Goal: Entertainment & Leisure: Browse casually

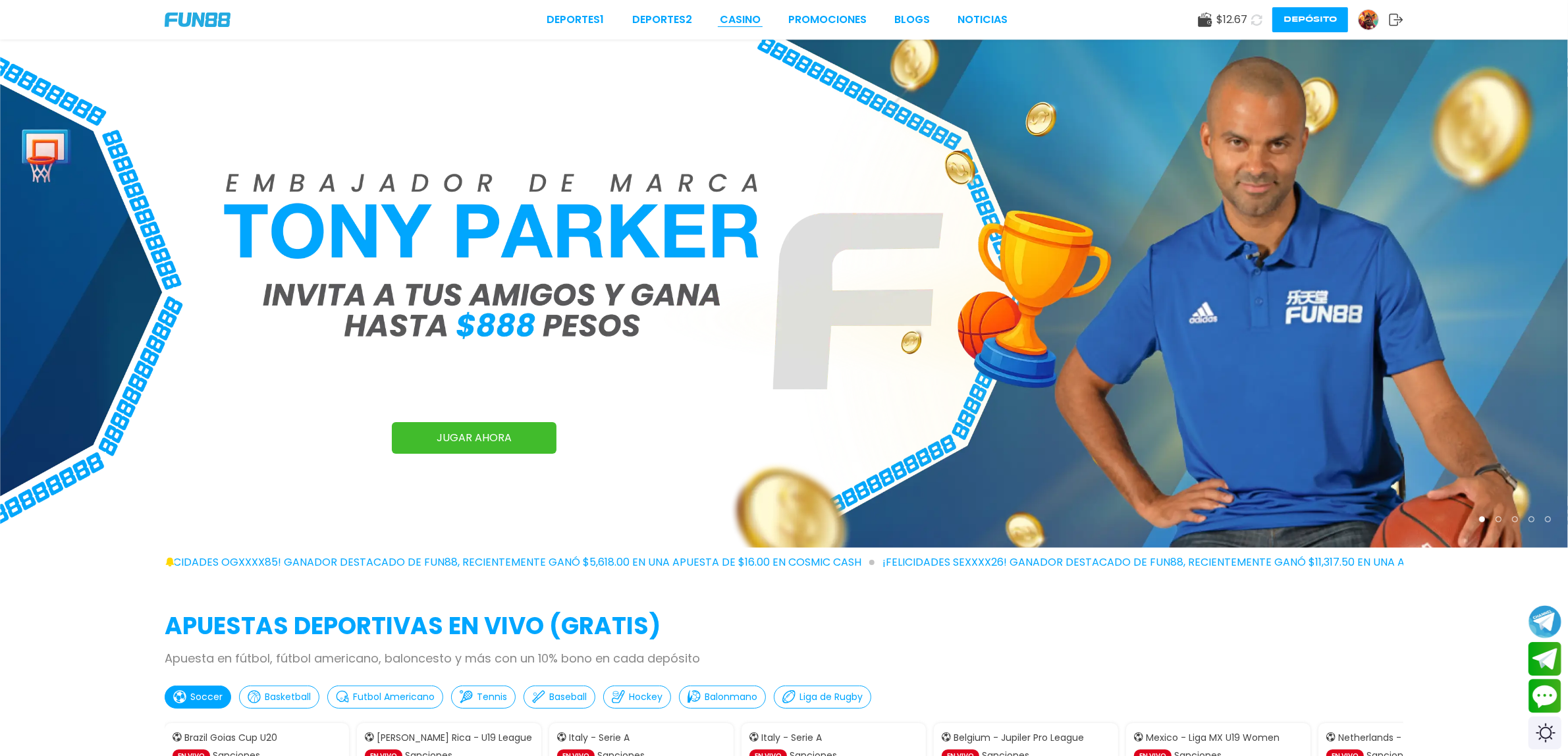
click at [753, 23] on link "CASINO" at bounding box center [740, 20] width 41 height 16
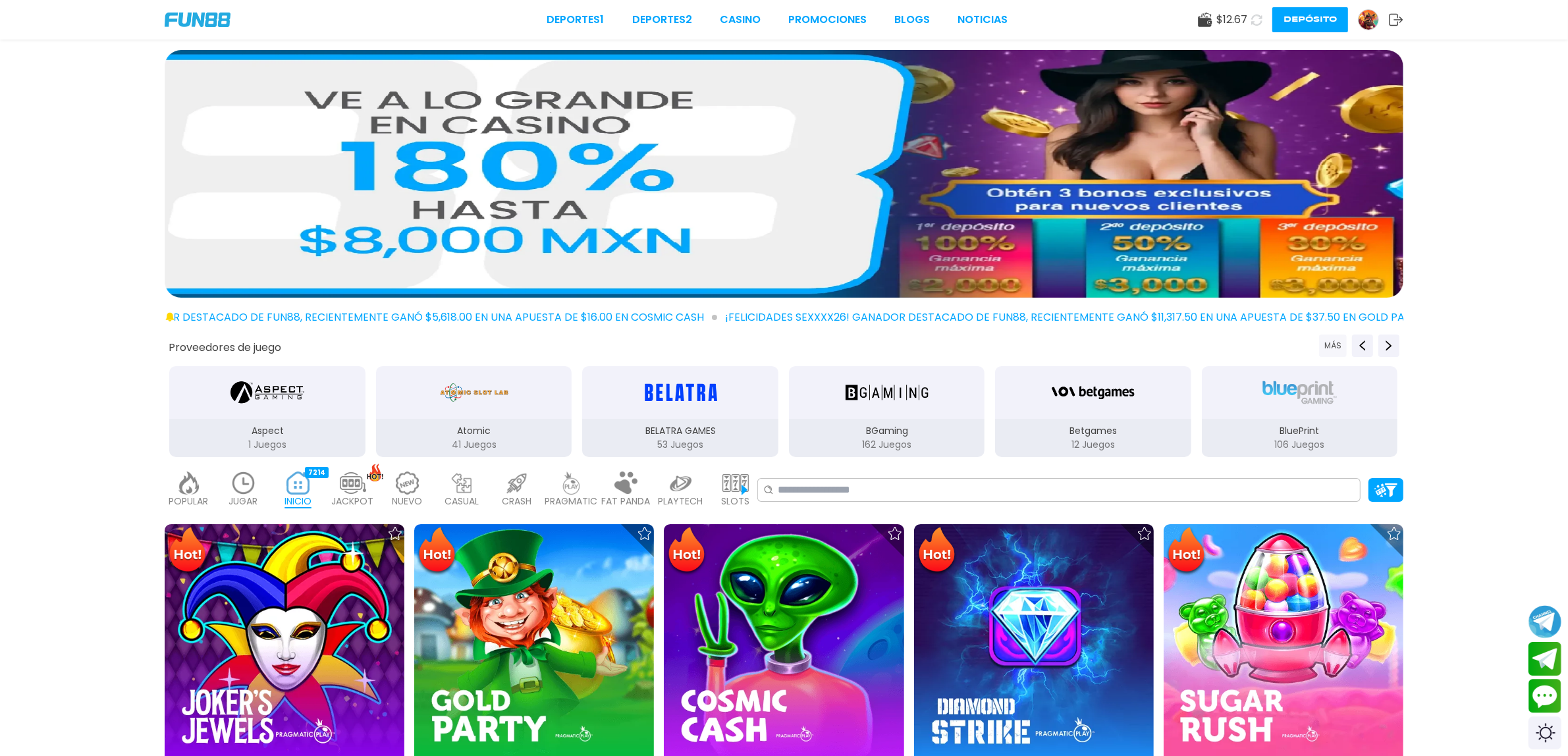
click at [1331, 349] on button "MÁS" at bounding box center [1332, 346] width 27 height 23
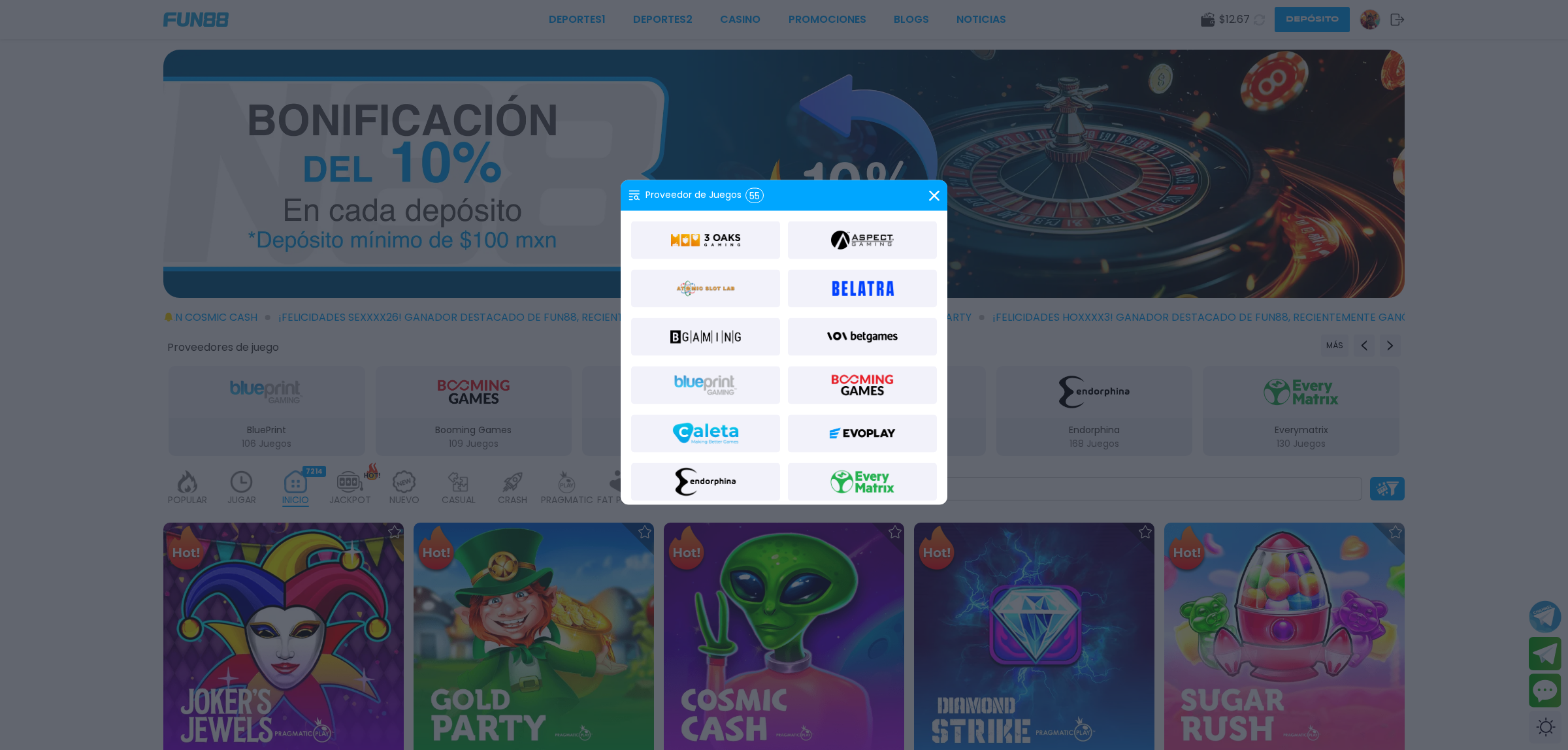
click at [930, 184] on div "Proveedor de Juegos 55" at bounding box center [784, 196] width 327 height 31
click at [926, 190] on div "Proveedor de Juegos 55" at bounding box center [784, 196] width 327 height 31
click at [930, 191] on icon at bounding box center [935, 196] width 11 height 11
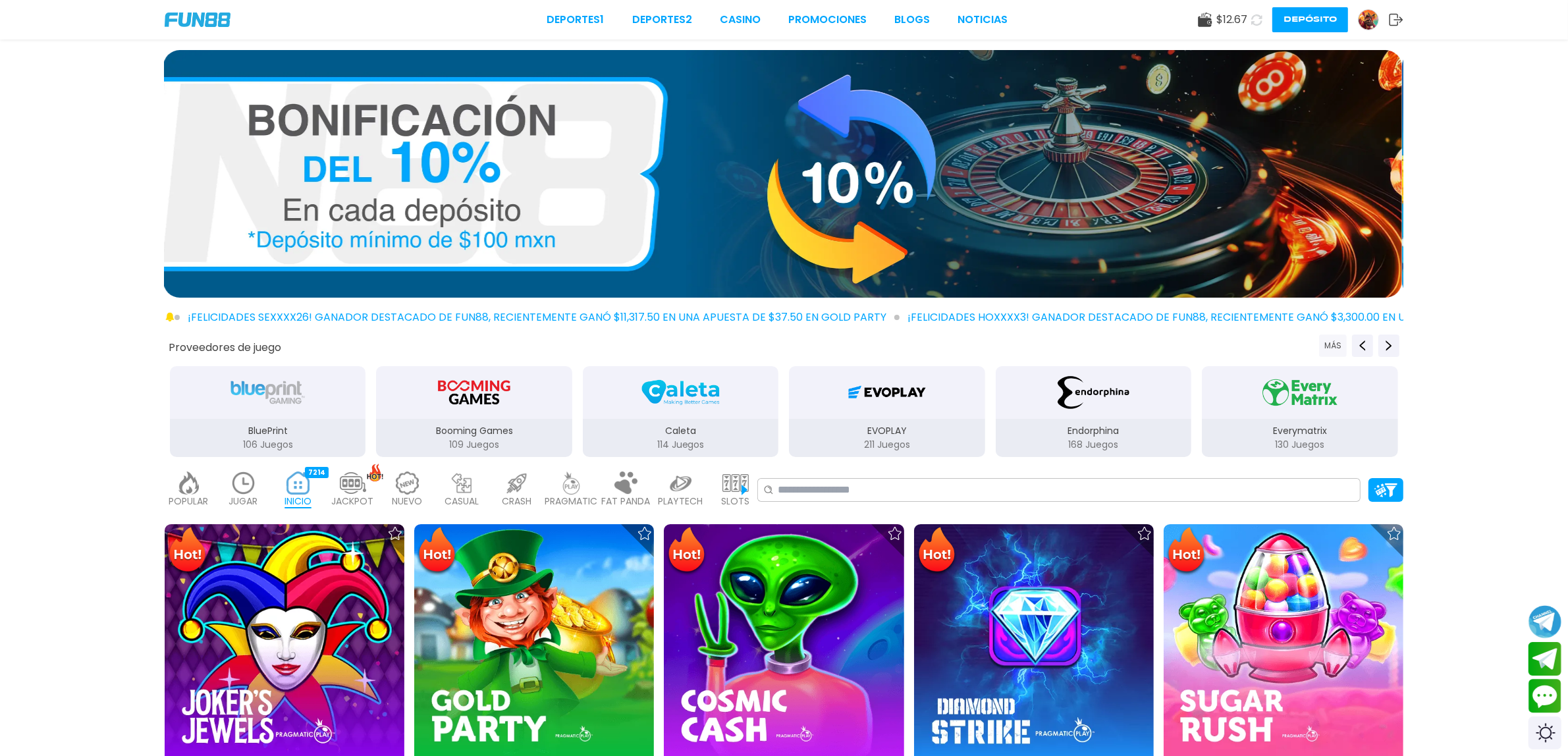
click at [1335, 345] on button "MÁS" at bounding box center [1332, 346] width 27 height 23
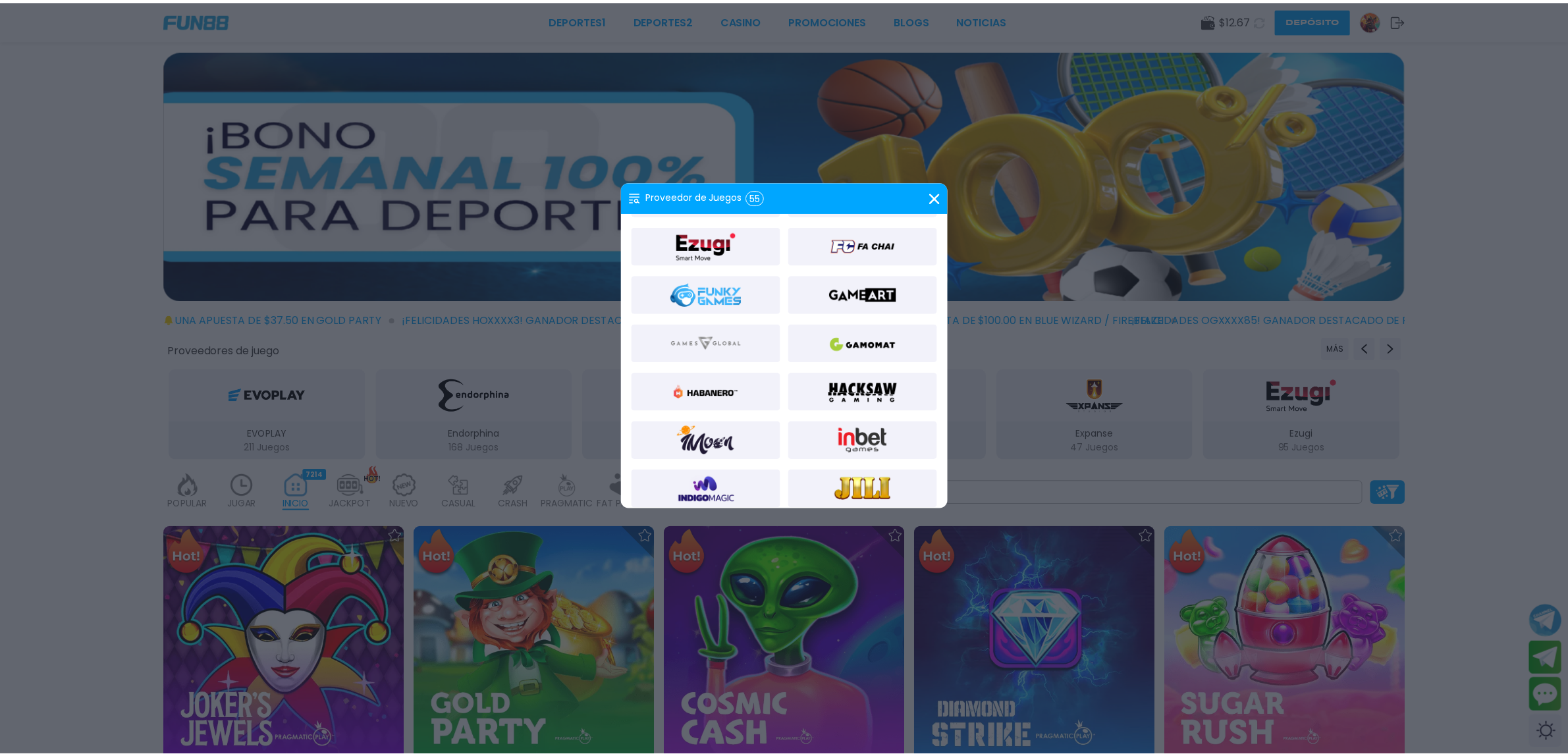
scroll to position [337, 0]
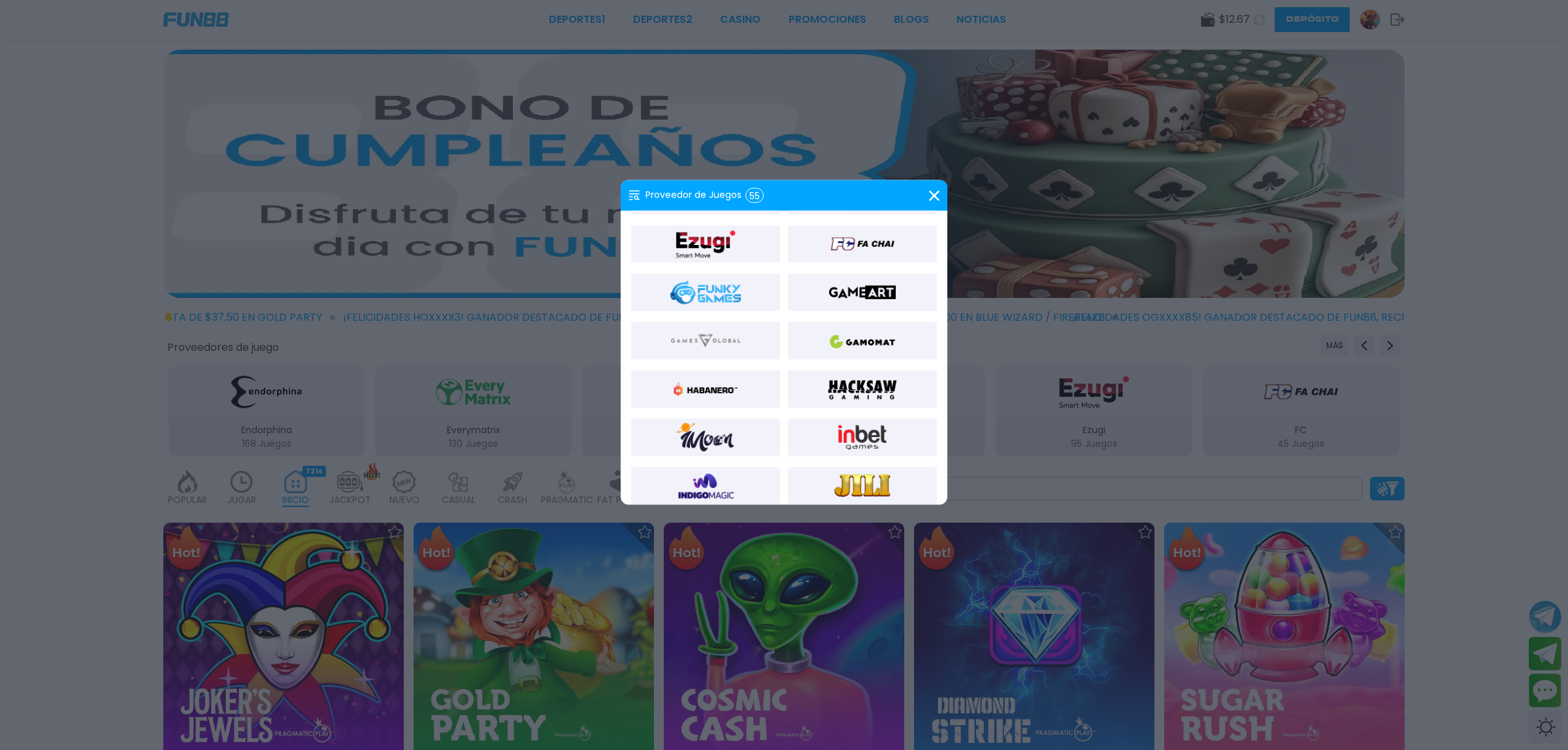
click at [868, 330] on img at bounding box center [862, 341] width 70 height 32
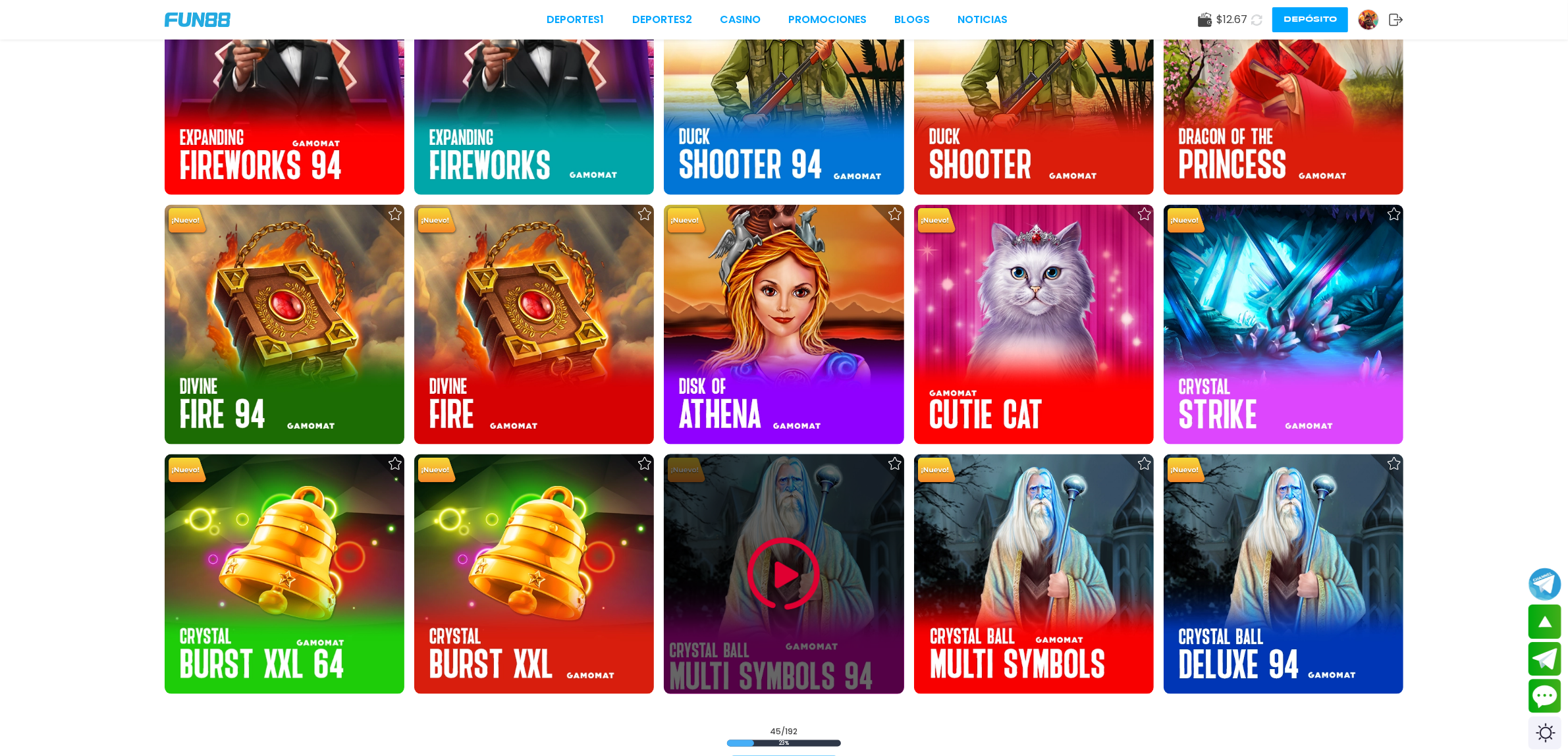
scroll to position [2224, 0]
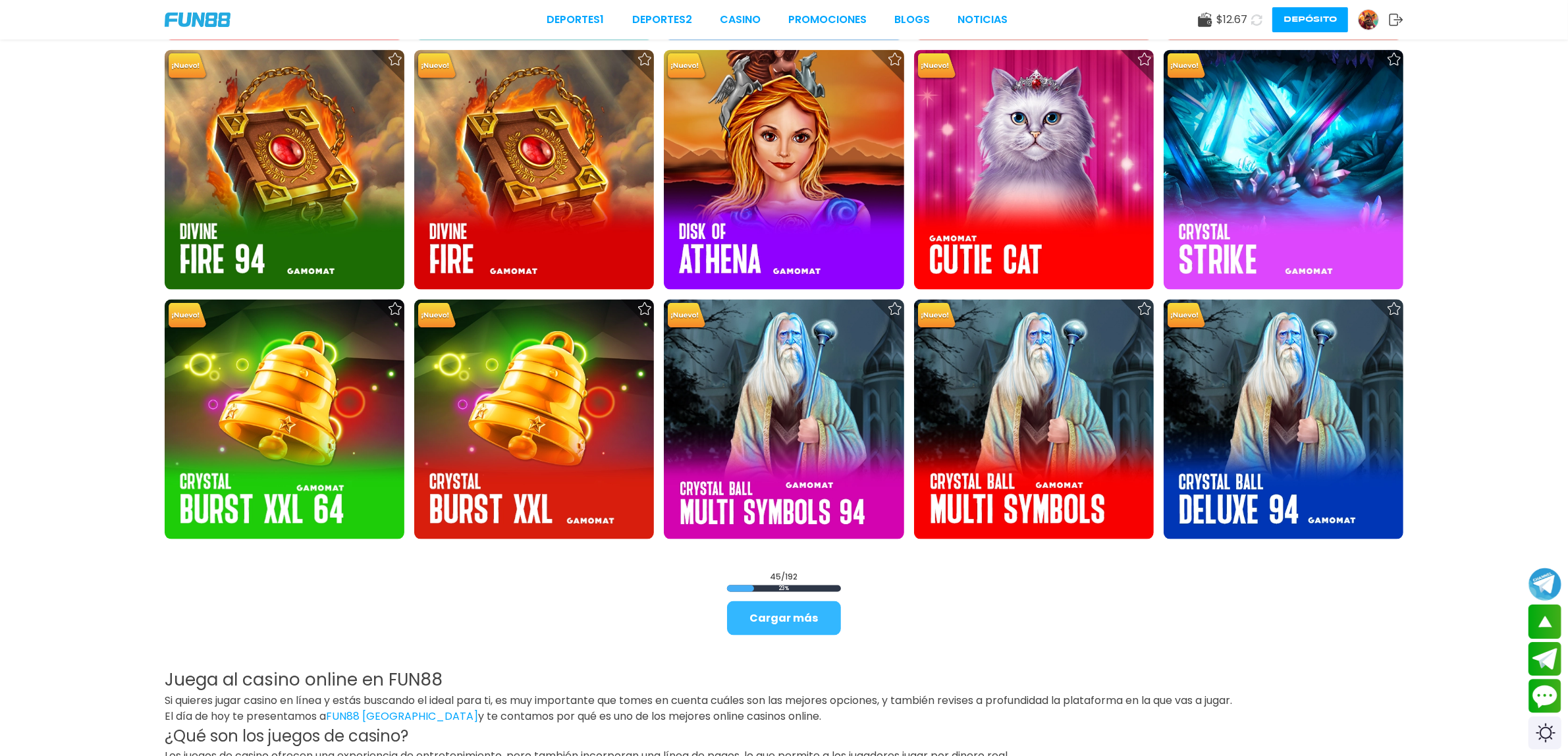
click at [790, 610] on button "Cargar más" at bounding box center [784, 619] width 114 height 34
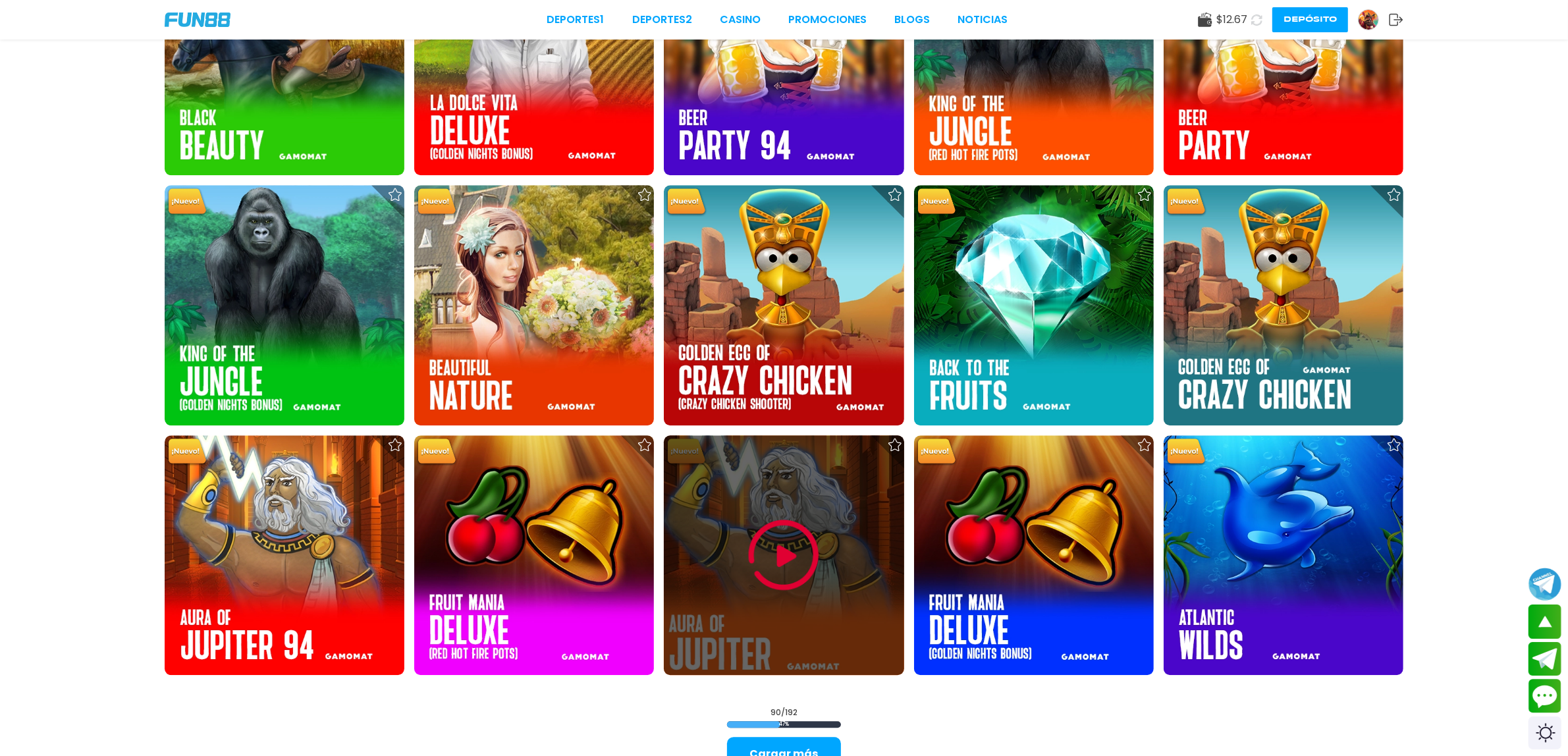
scroll to position [4446, 0]
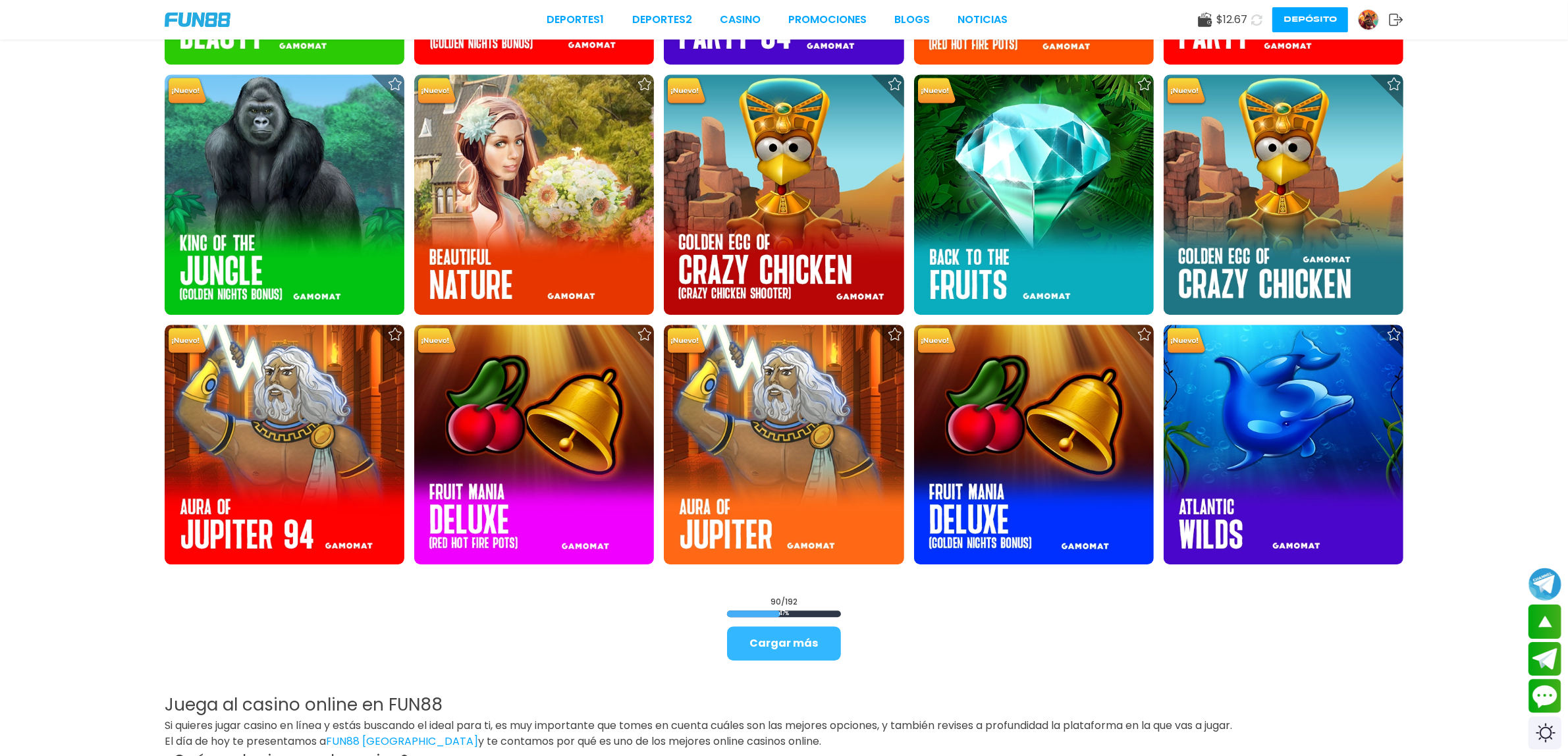
click at [790, 641] on button "Cargar más" at bounding box center [784, 644] width 114 height 34
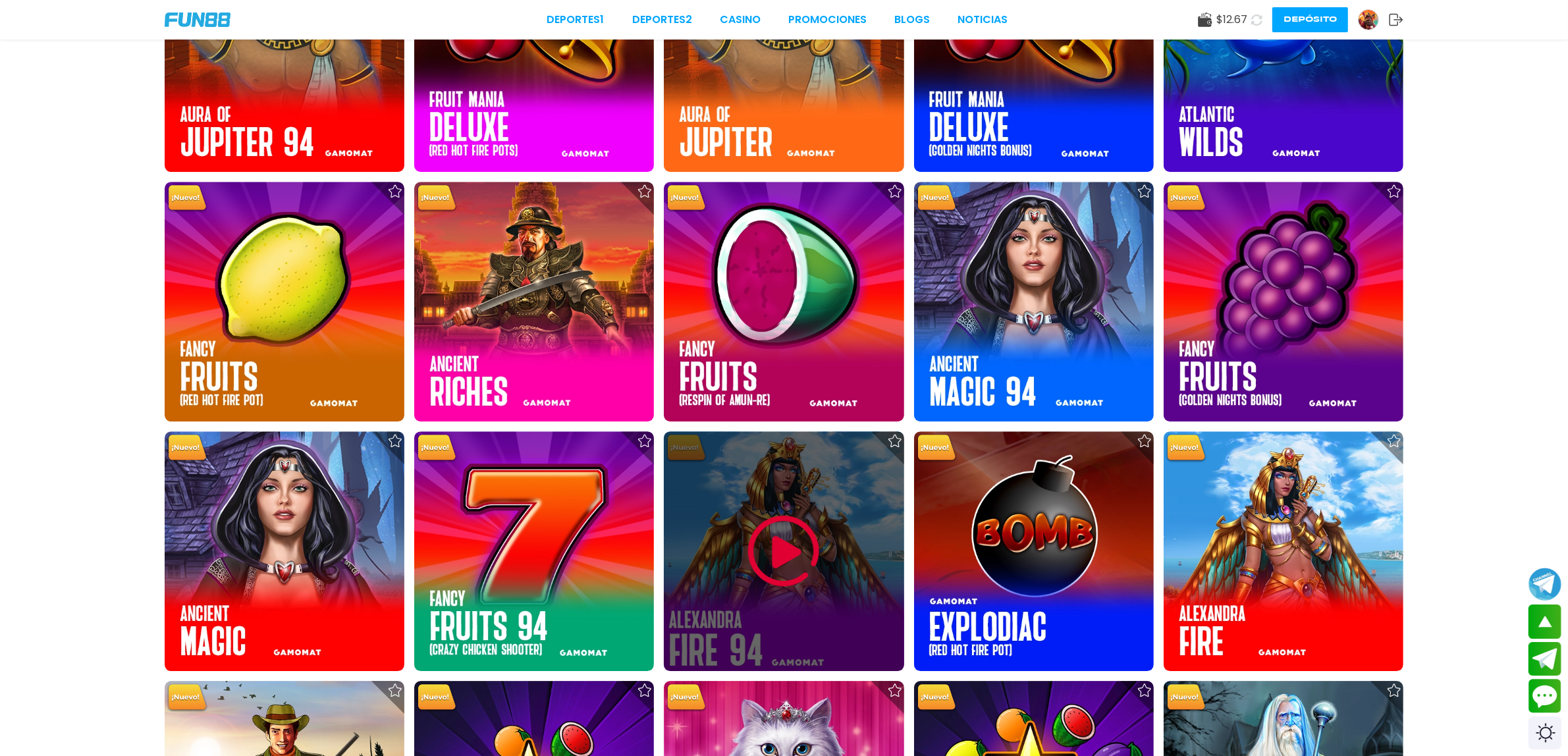
scroll to position [4940, 0]
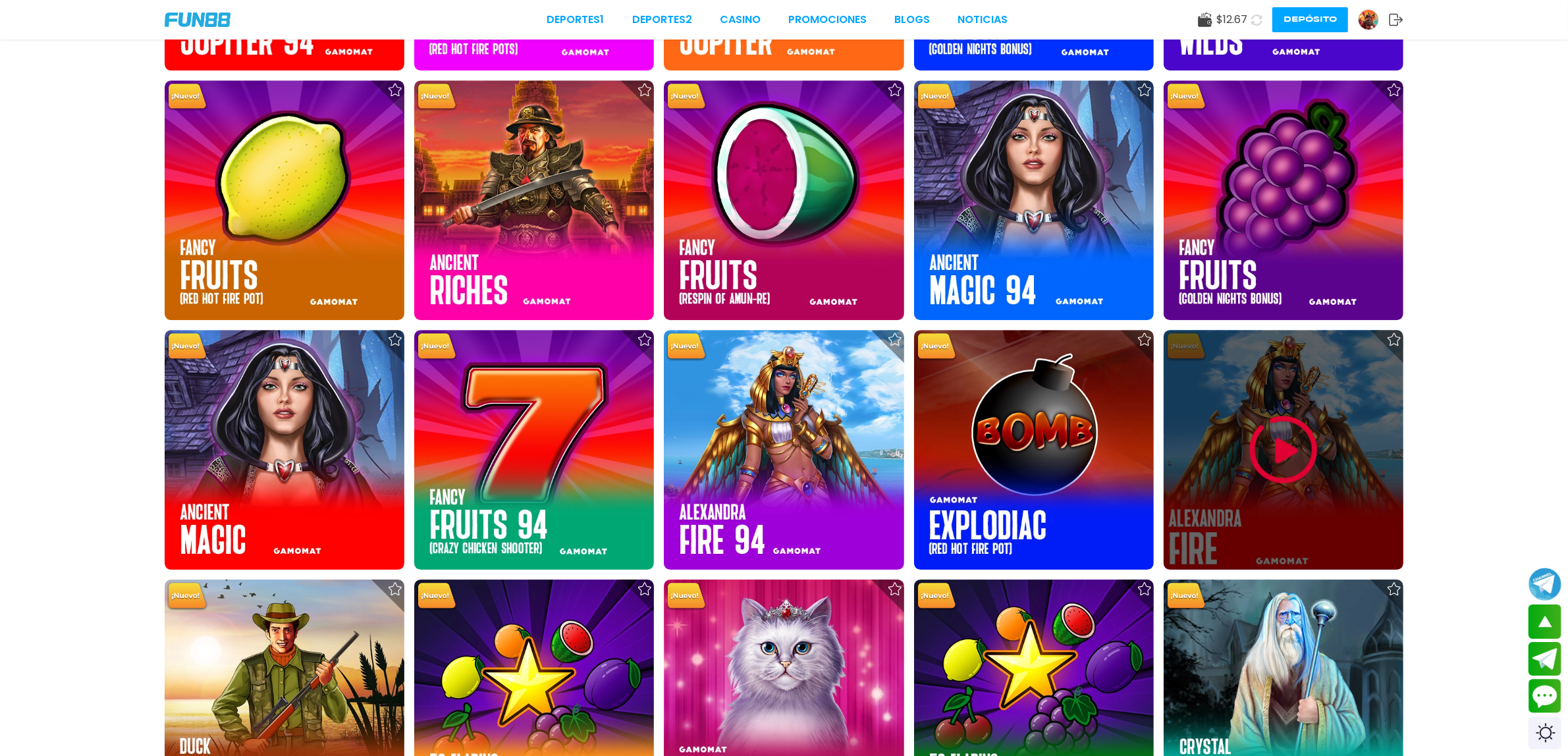
click at [1200, 406] on div at bounding box center [1283, 449] width 239 height 240
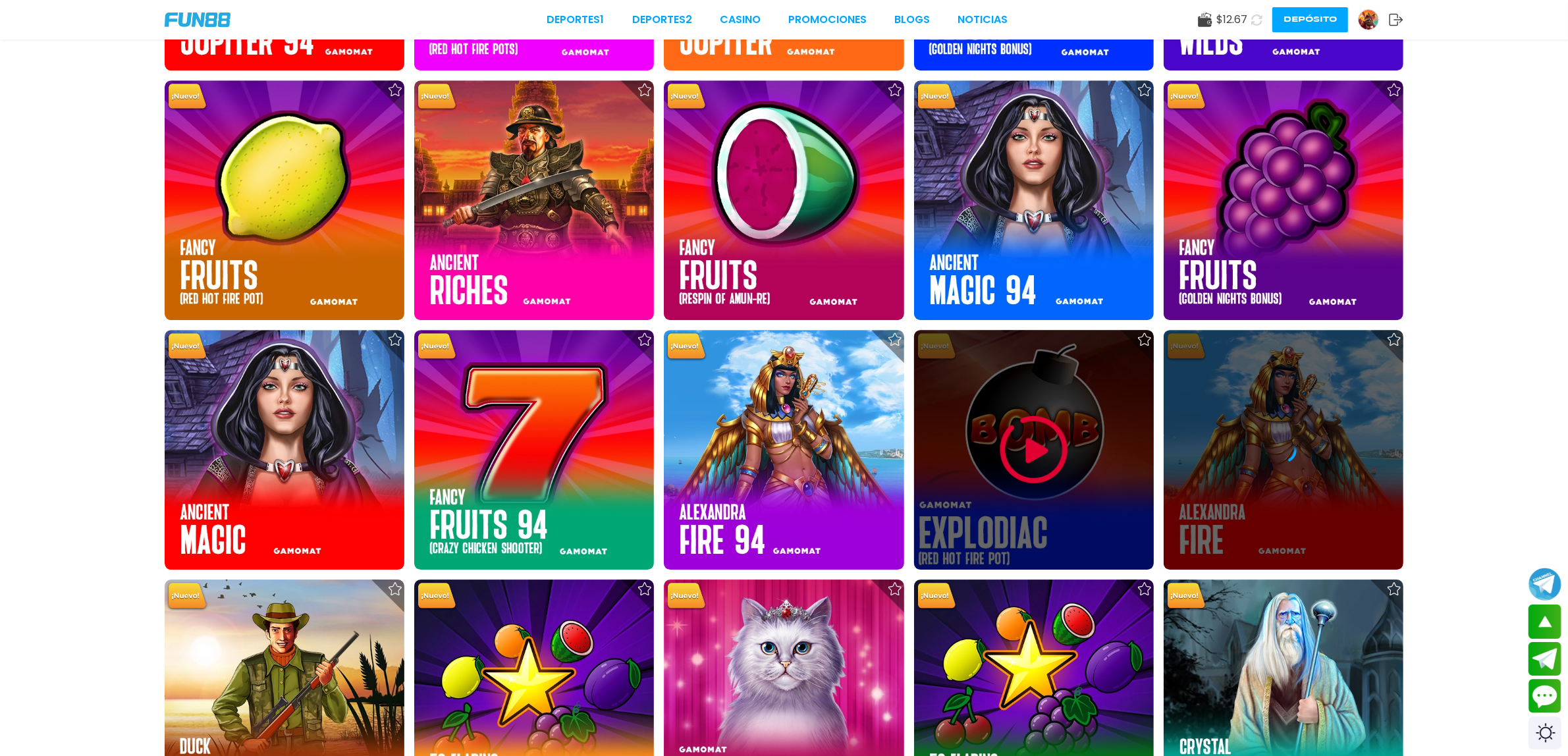
click at [1016, 442] on img at bounding box center [1034, 449] width 79 height 79
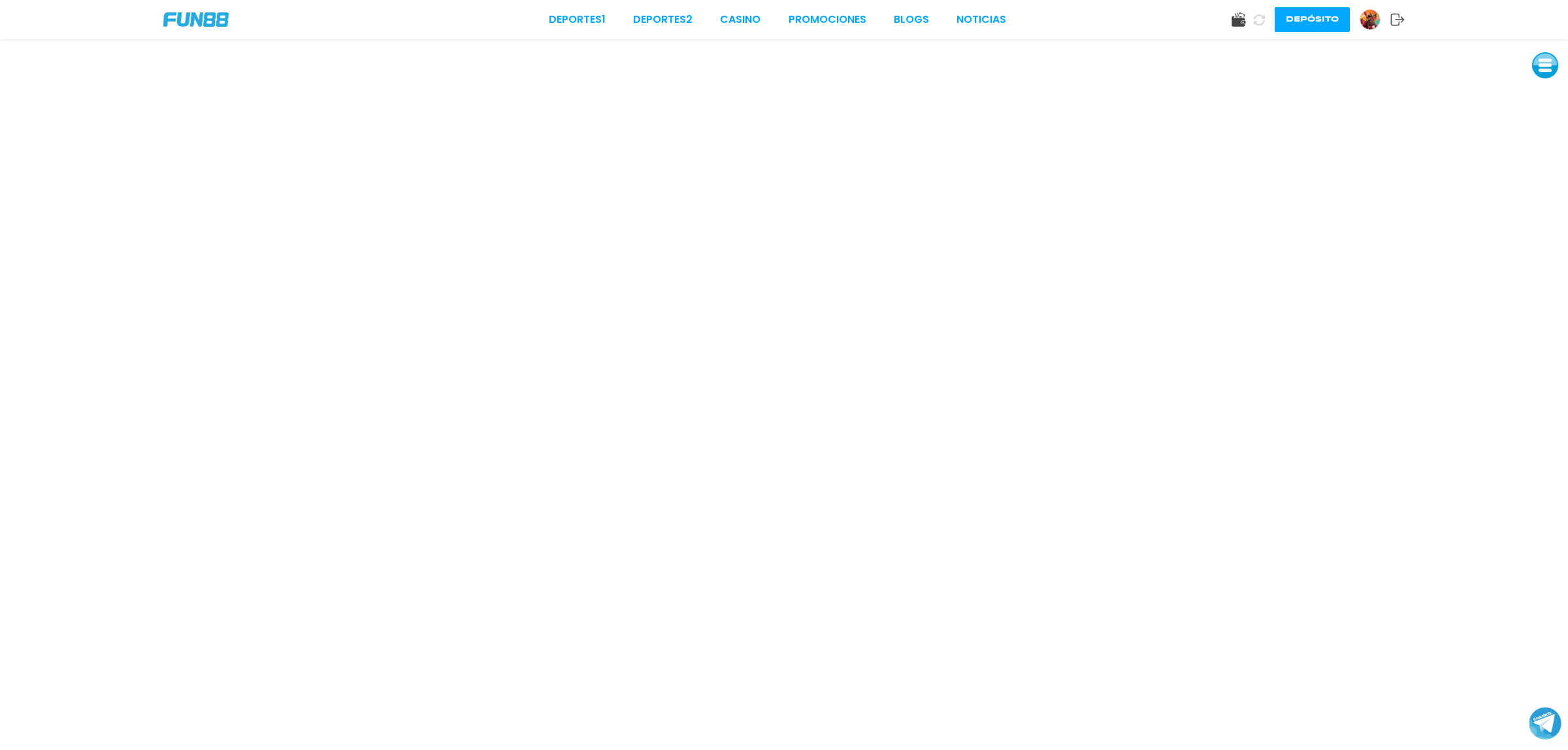
click at [1376, 19] on img at bounding box center [1370, 19] width 19 height 19
click at [1546, 63] on button at bounding box center [1546, 66] width 26 height 26
click at [1540, 90] on button at bounding box center [1546, 95] width 26 height 26
drag, startPoint x: 1547, startPoint y: 57, endPoint x: 1560, endPoint y: 57, distance: 13.0
click at [1552, 57] on button at bounding box center [1546, 66] width 26 height 26
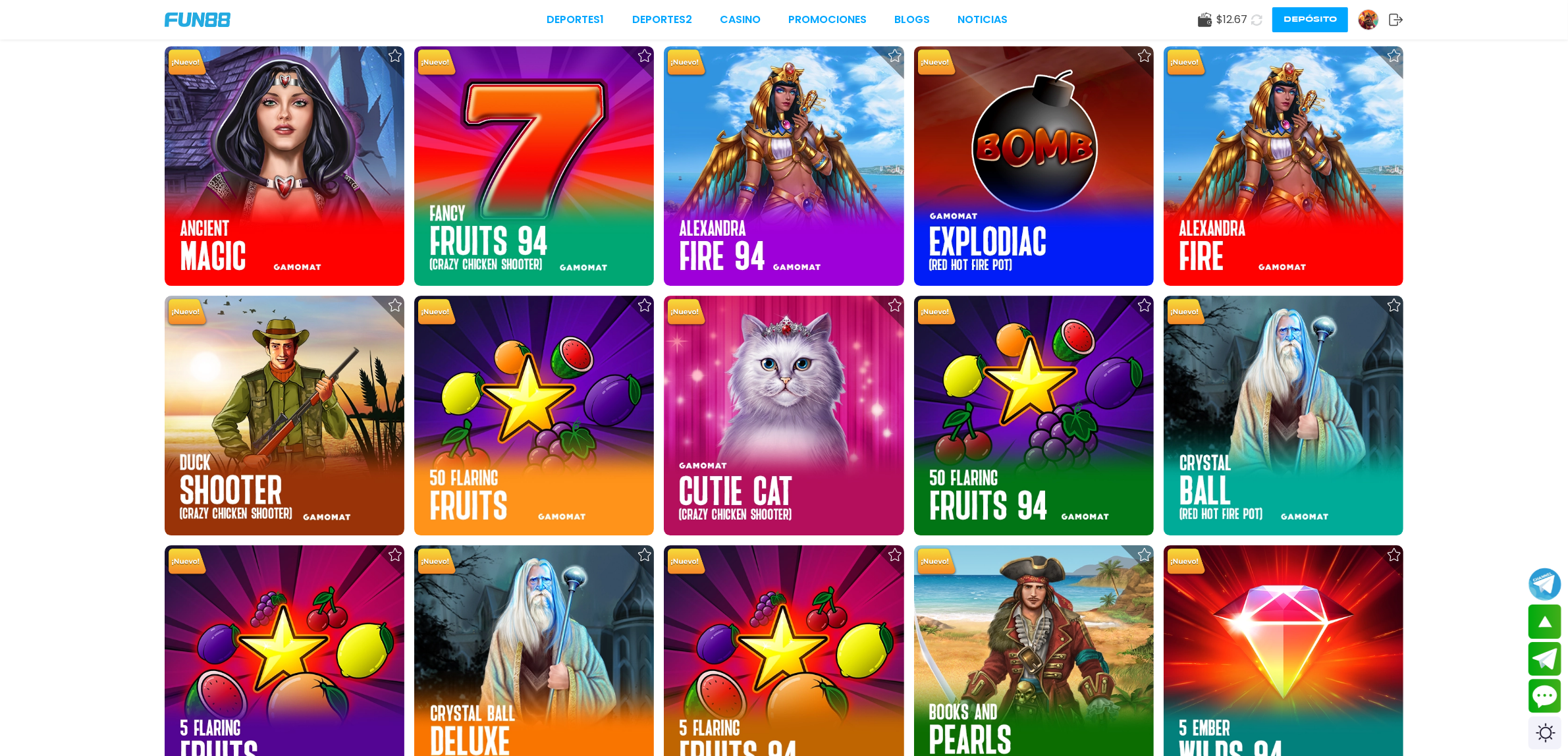
scroll to position [5187, 0]
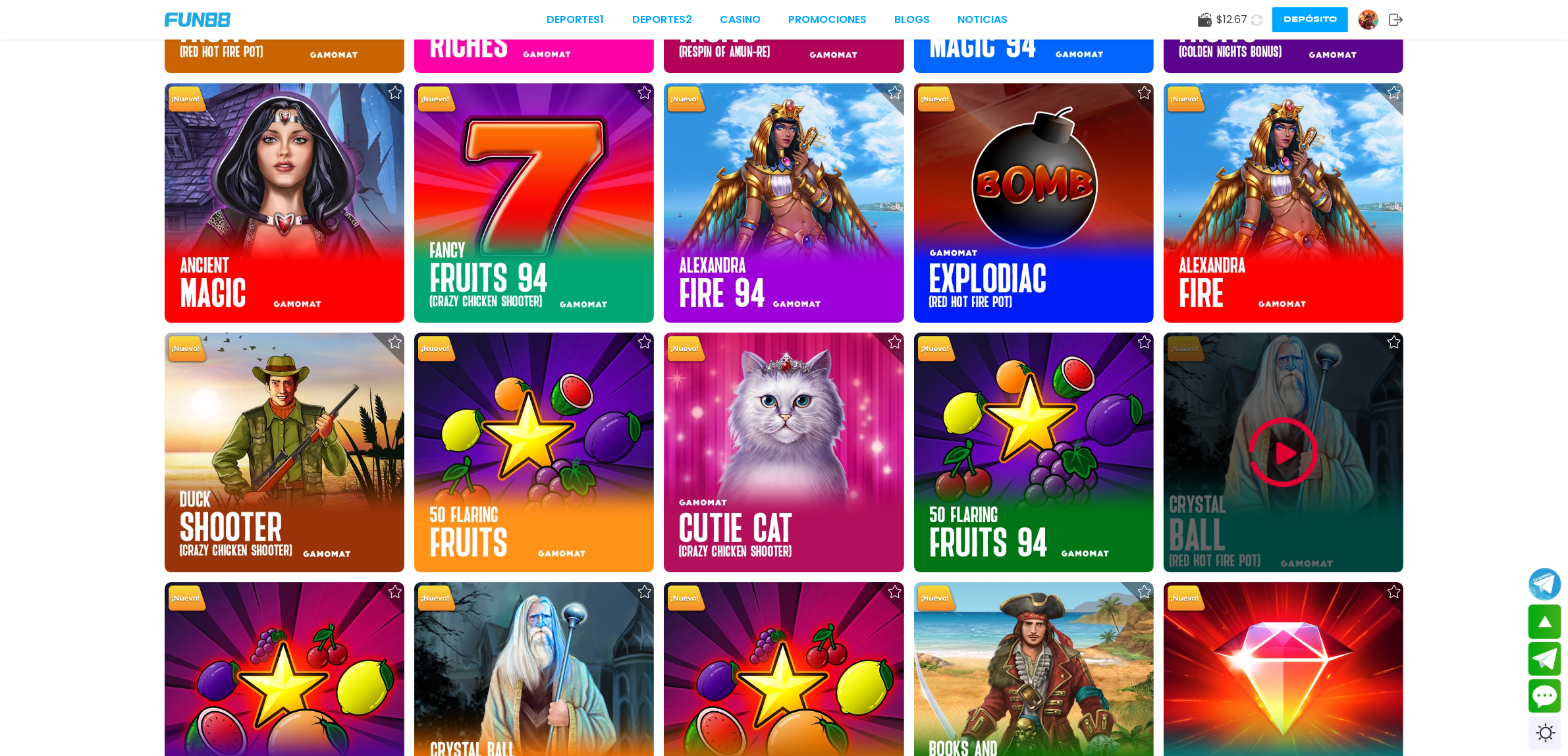
click at [1196, 463] on div at bounding box center [1283, 452] width 239 height 240
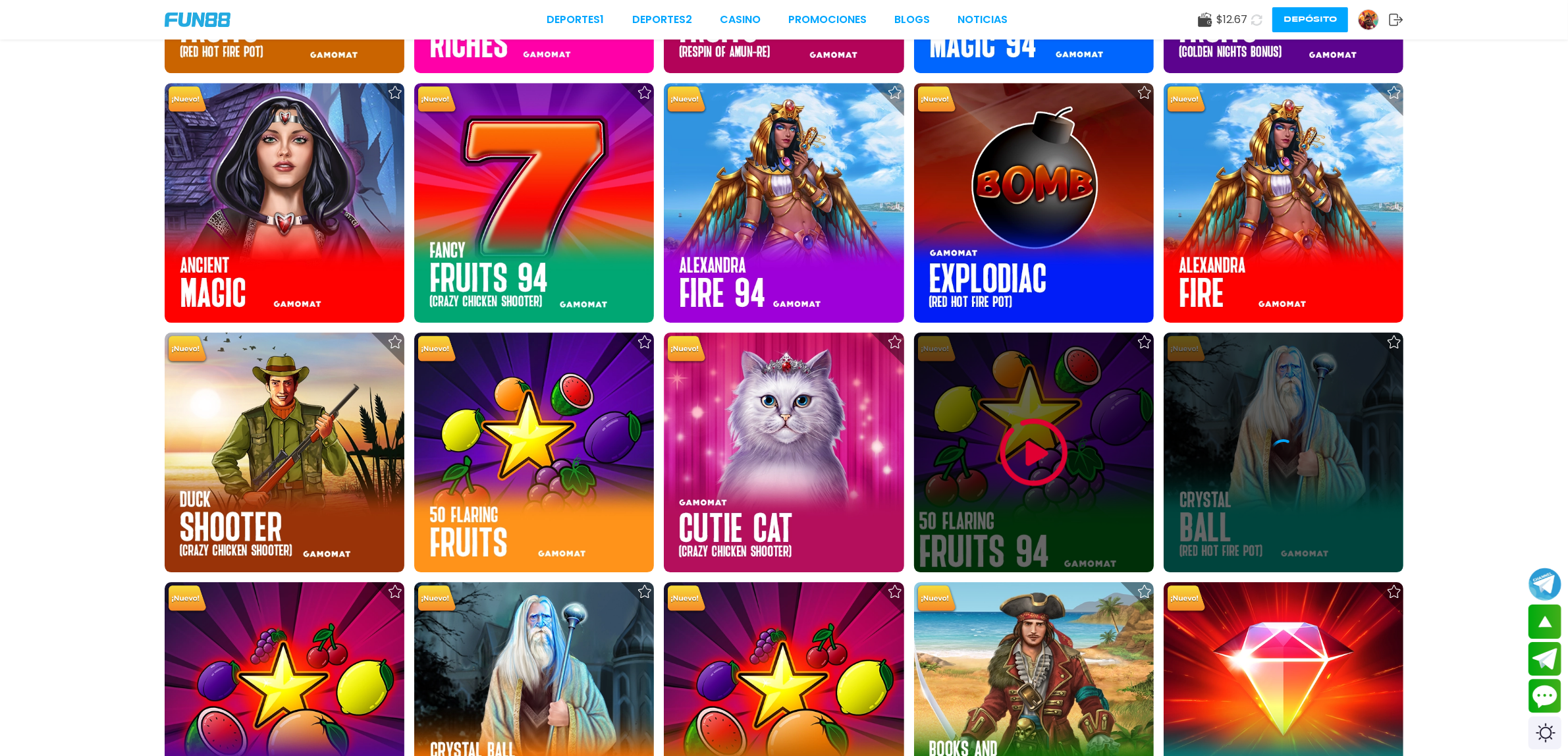
click at [1075, 471] on div at bounding box center [1034, 452] width 239 height 240
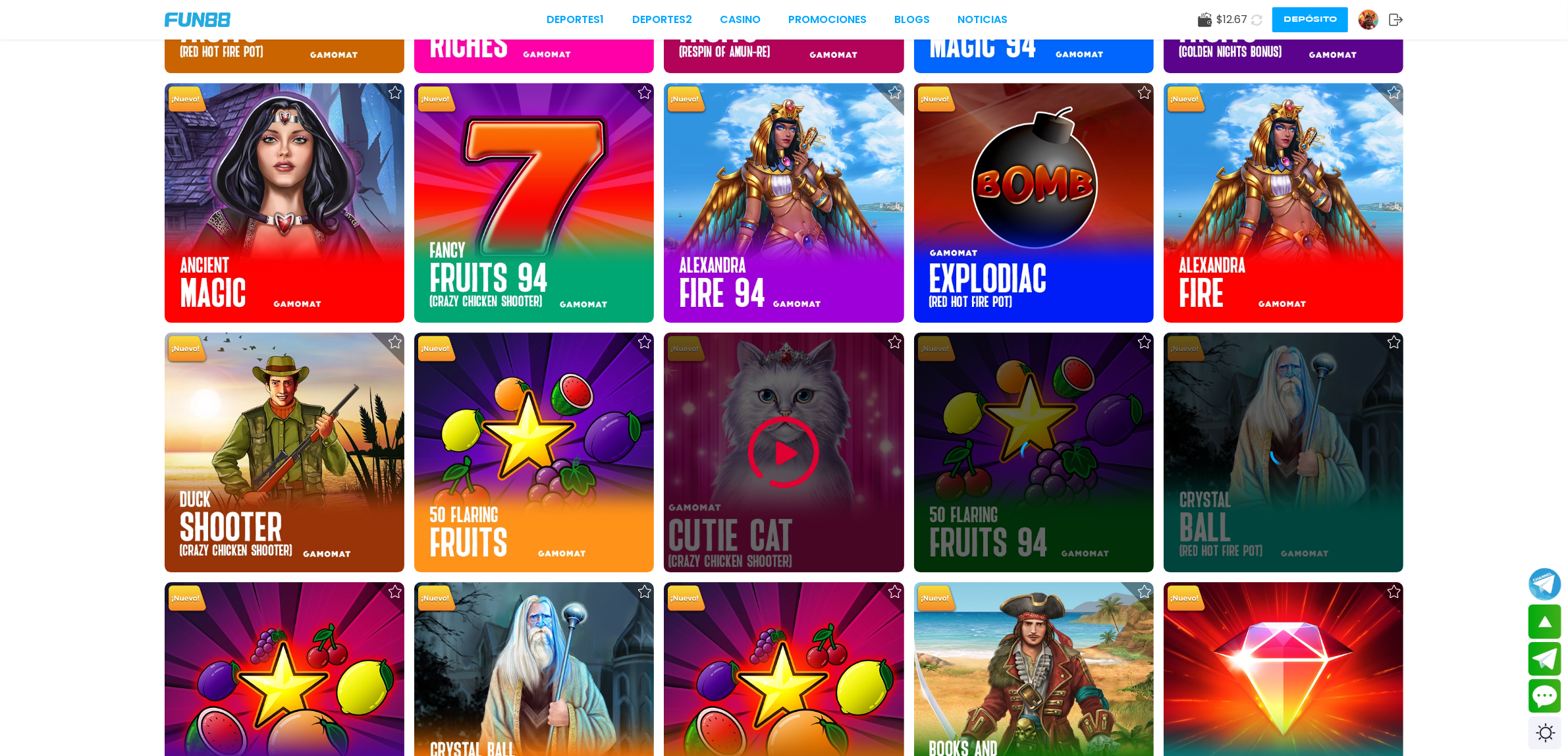
click at [863, 504] on div at bounding box center [783, 452] width 239 height 240
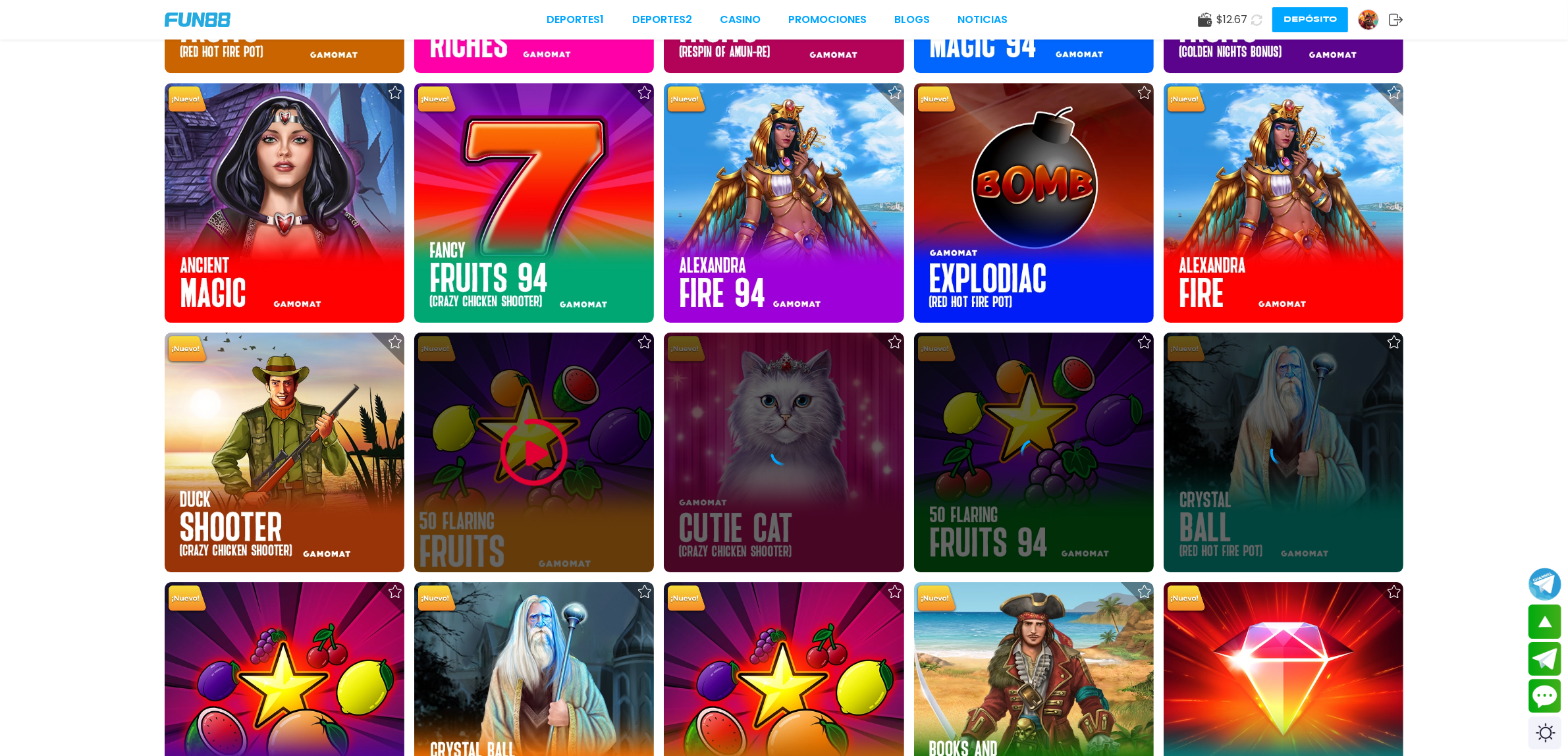
click at [559, 470] on img at bounding box center [534, 452] width 79 height 79
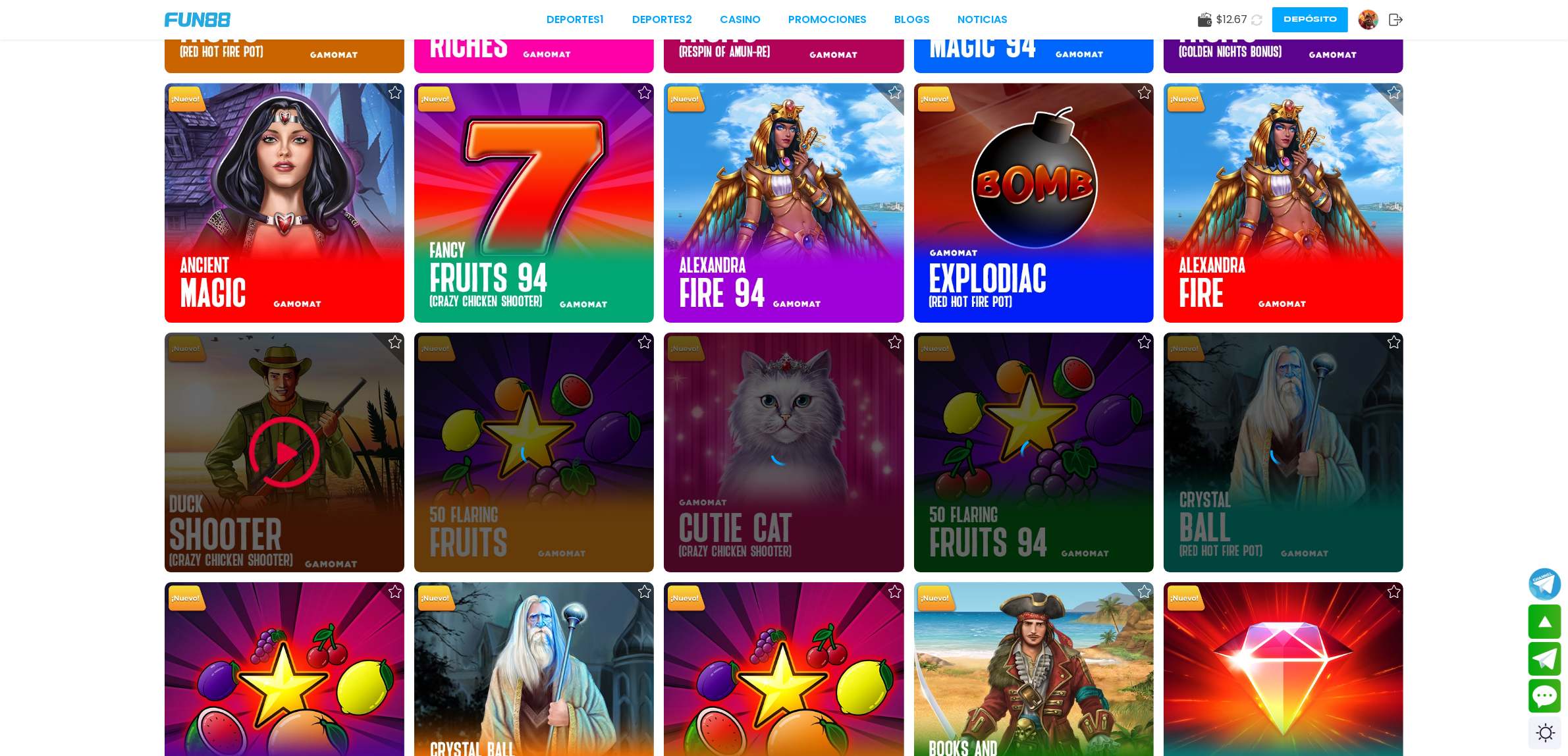
click at [291, 426] on img at bounding box center [284, 452] width 79 height 79
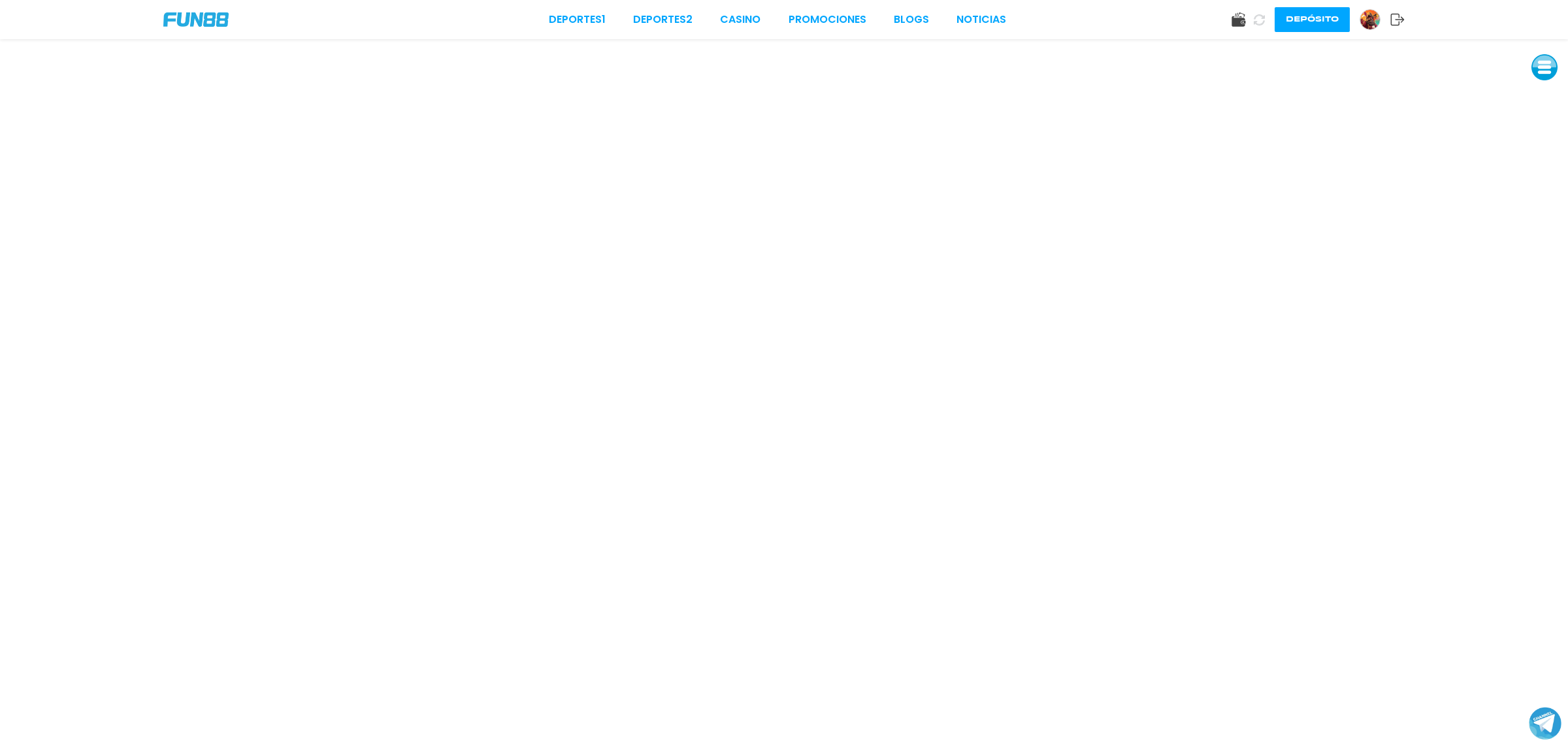
click at [1547, 62] on button at bounding box center [1545, 67] width 26 height 26
click at [1542, 86] on button at bounding box center [1545, 98] width 26 height 26
click at [1549, 96] on button at bounding box center [1545, 98] width 26 height 26
click at [1542, 102] on button at bounding box center [1545, 98] width 26 height 26
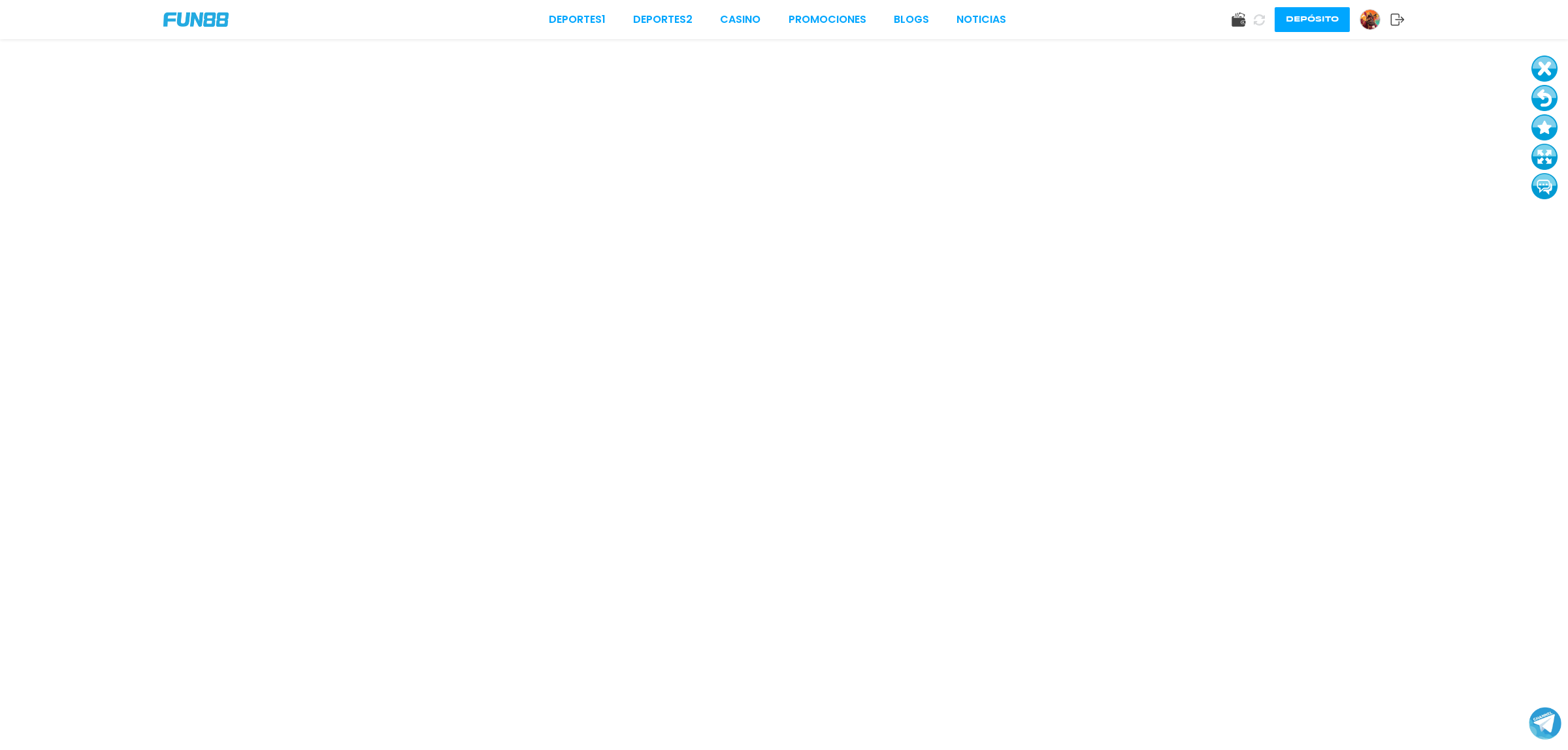
click at [1542, 102] on button at bounding box center [1545, 98] width 26 height 26
click at [1539, 92] on button at bounding box center [1545, 98] width 26 height 26
click at [1540, 92] on button at bounding box center [1545, 98] width 26 height 26
click at [1549, 94] on button at bounding box center [1545, 98] width 26 height 26
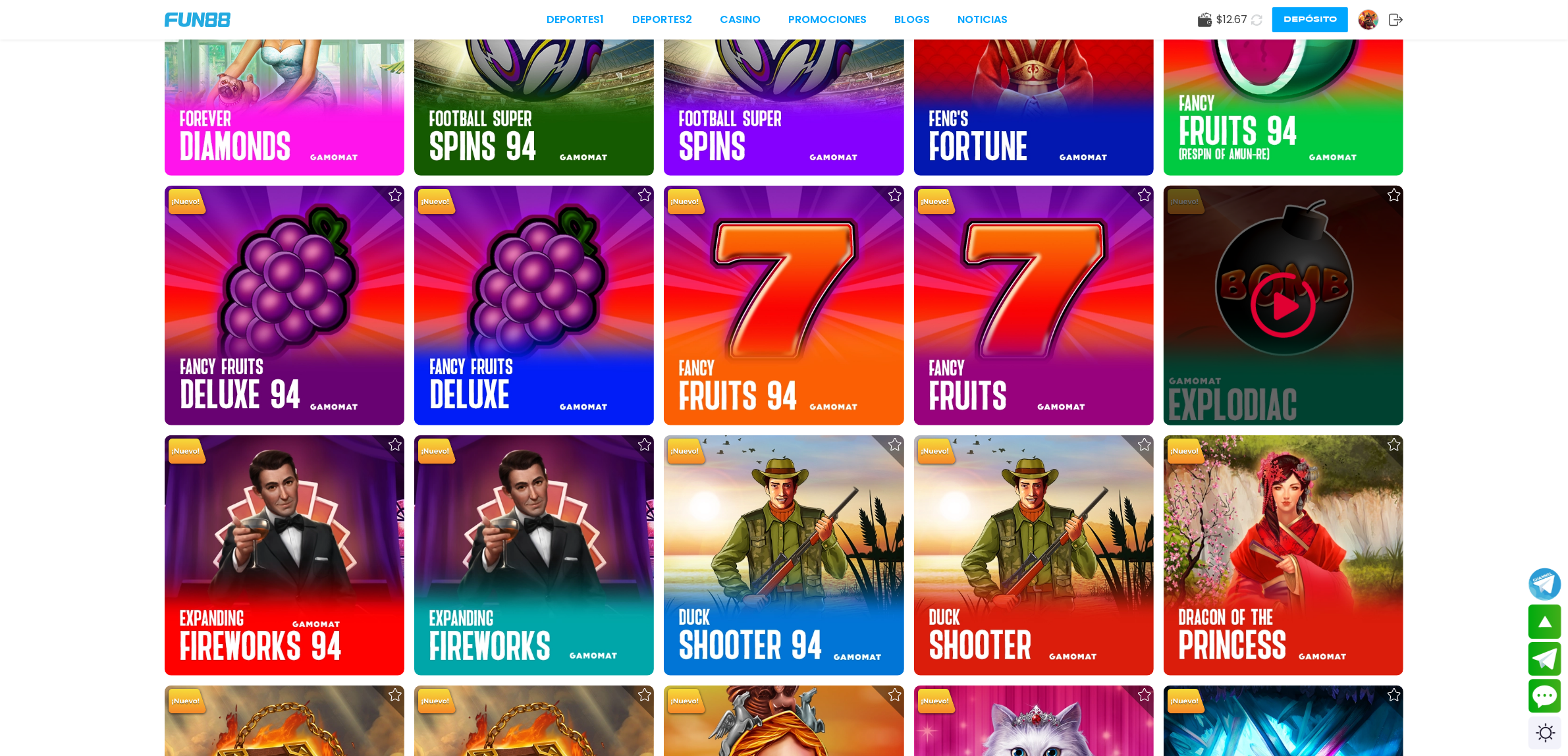
scroll to position [1647, 0]
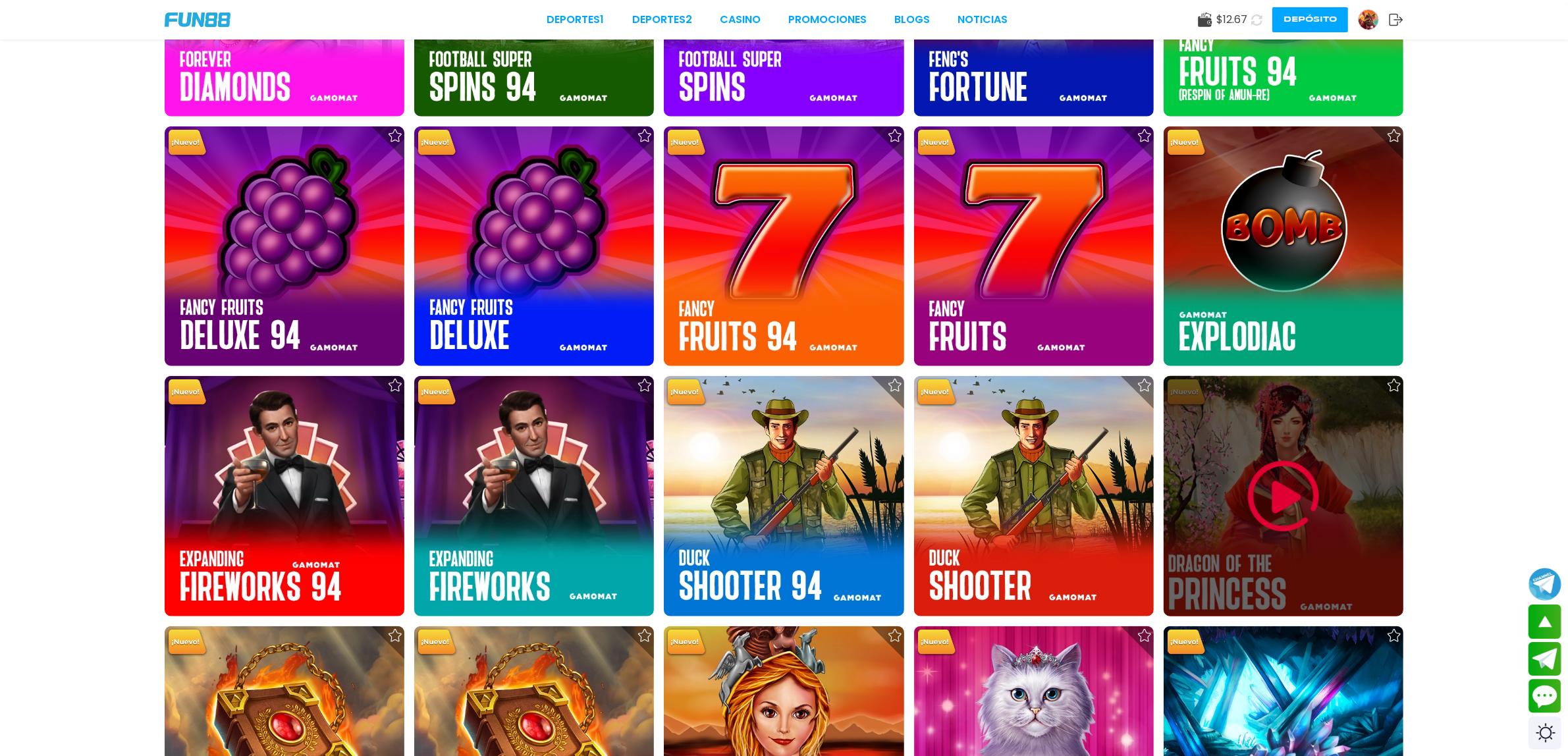
drag, startPoint x: 1339, startPoint y: 484, endPoint x: 1457, endPoint y: 474, distance: 118.4
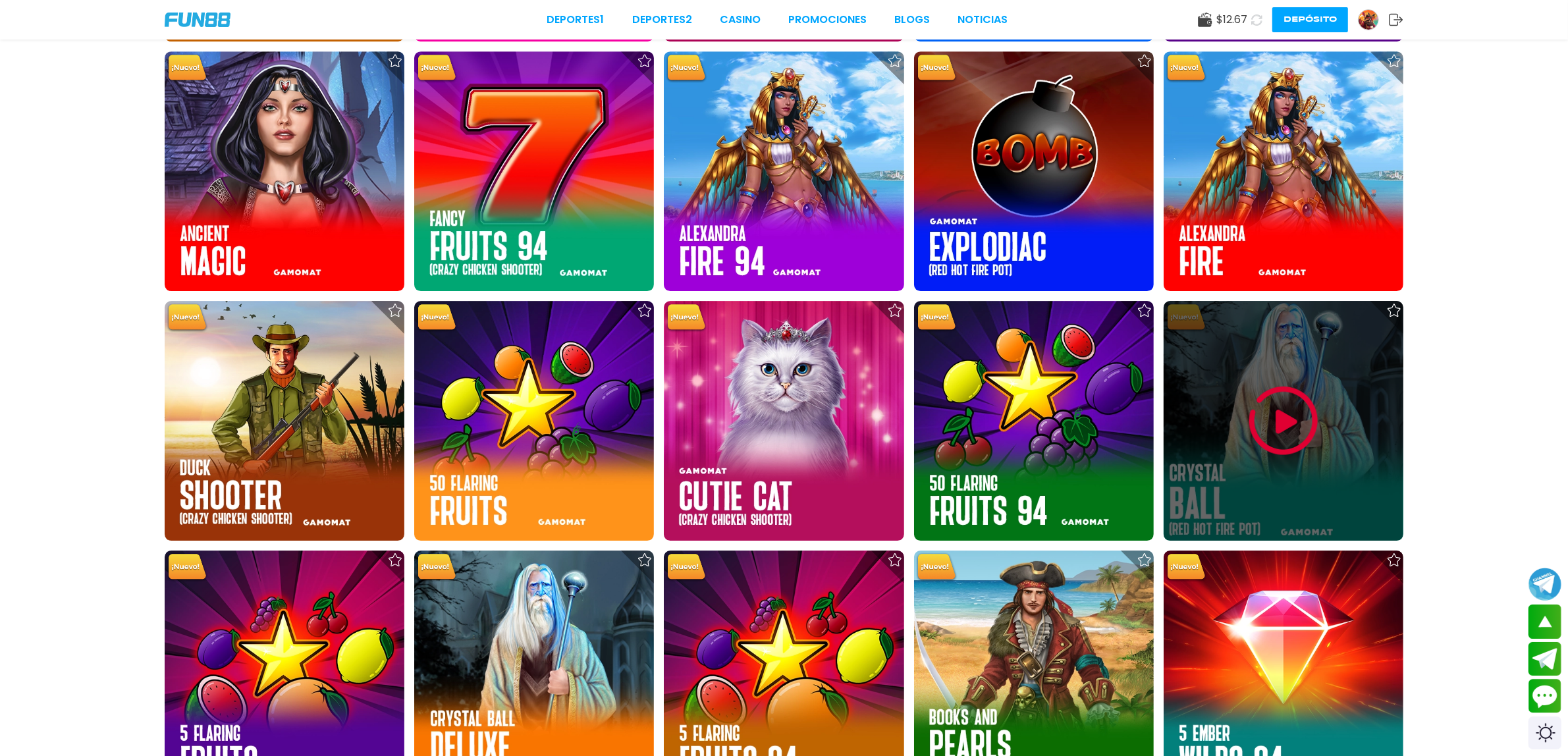
scroll to position [5599, 0]
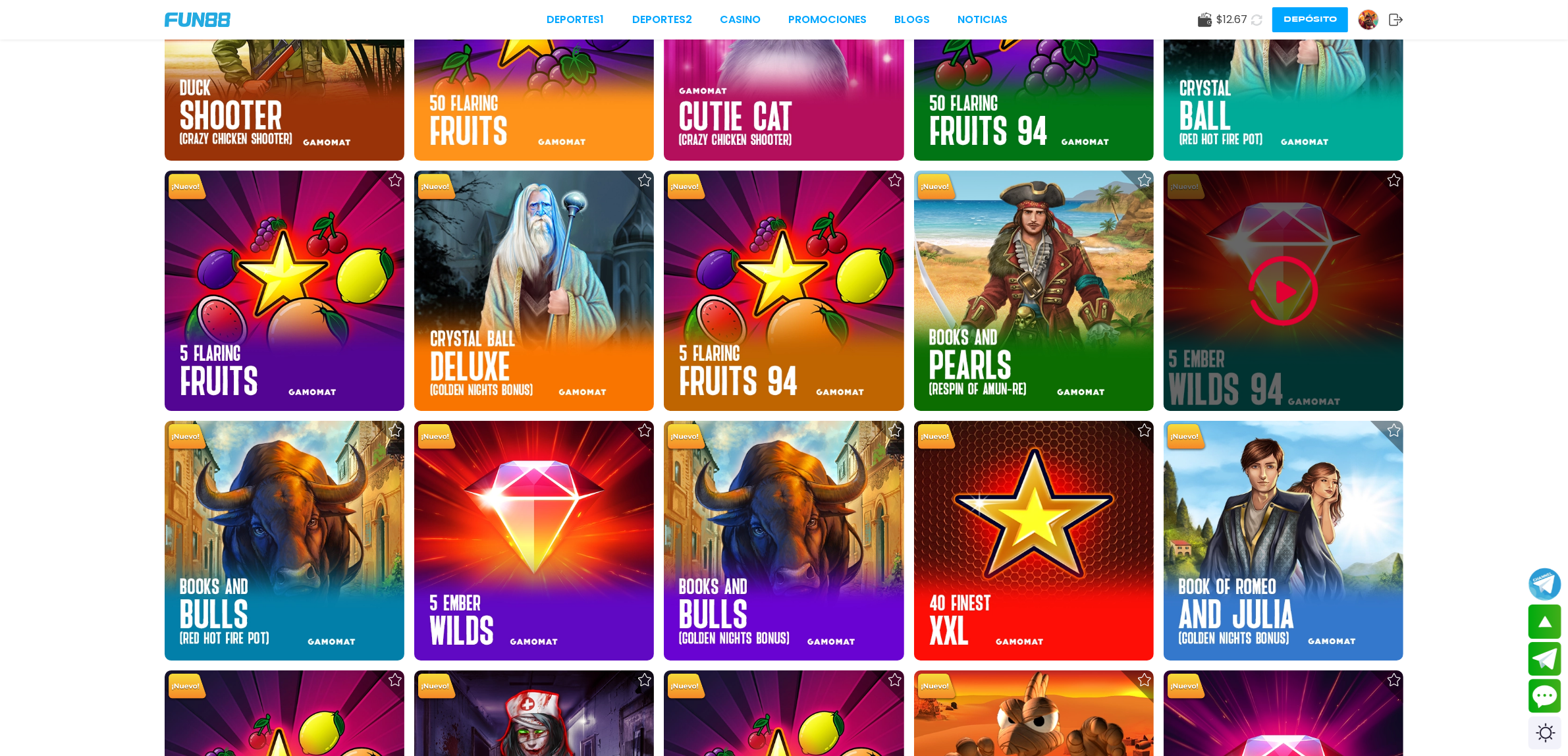
click at [1238, 311] on div at bounding box center [1283, 290] width 239 height 240
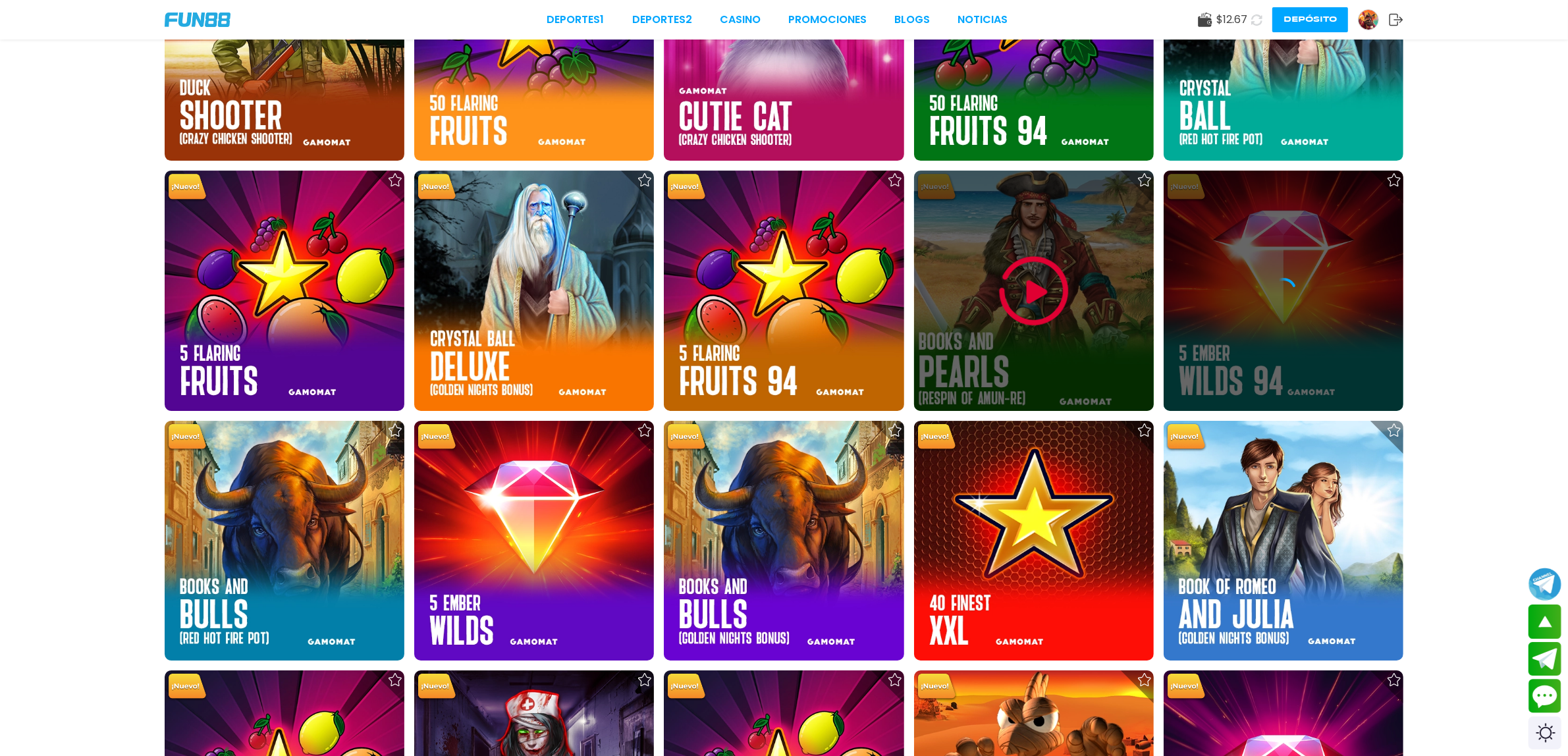
click at [1039, 304] on img at bounding box center [1034, 291] width 79 height 79
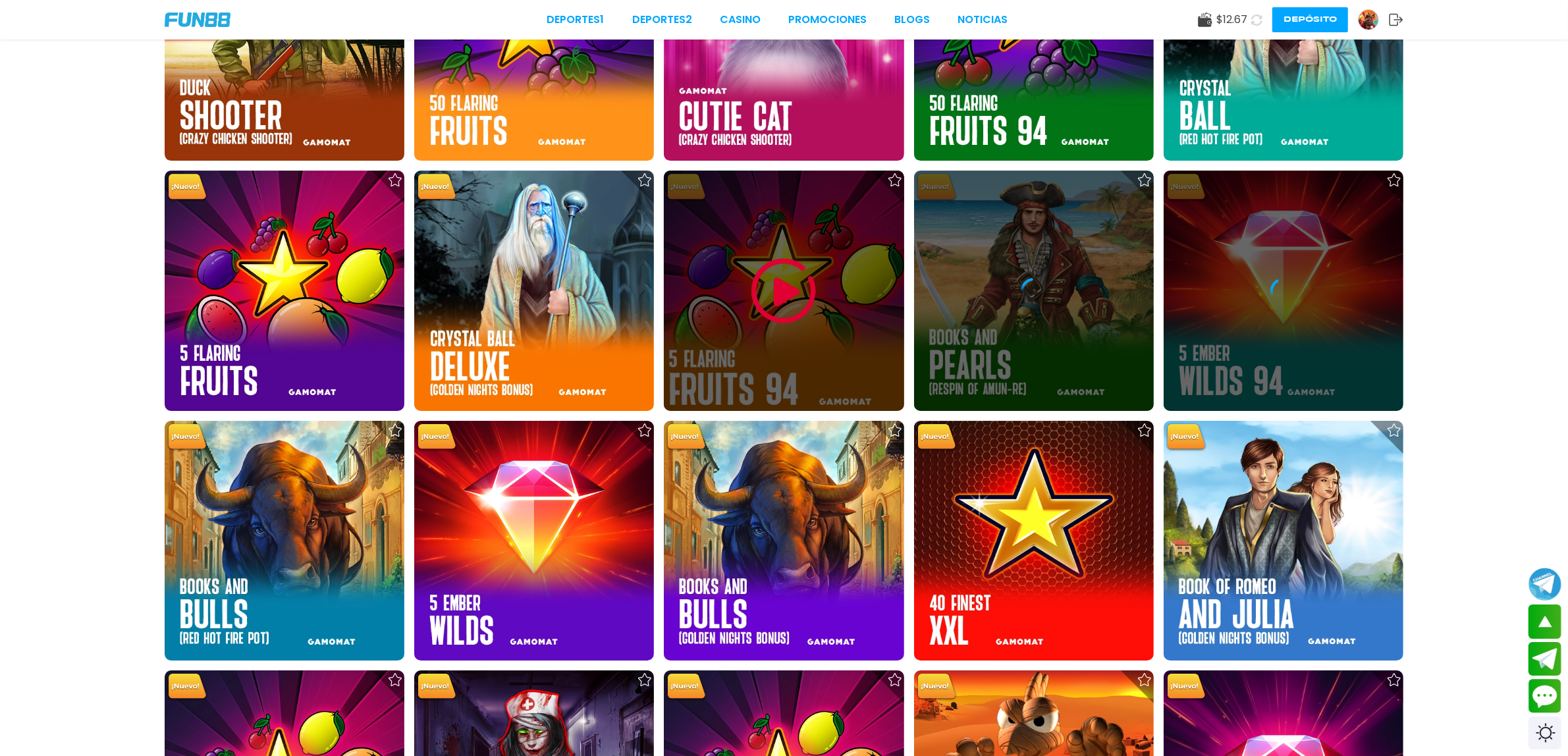
click at [782, 308] on img at bounding box center [783, 291] width 79 height 79
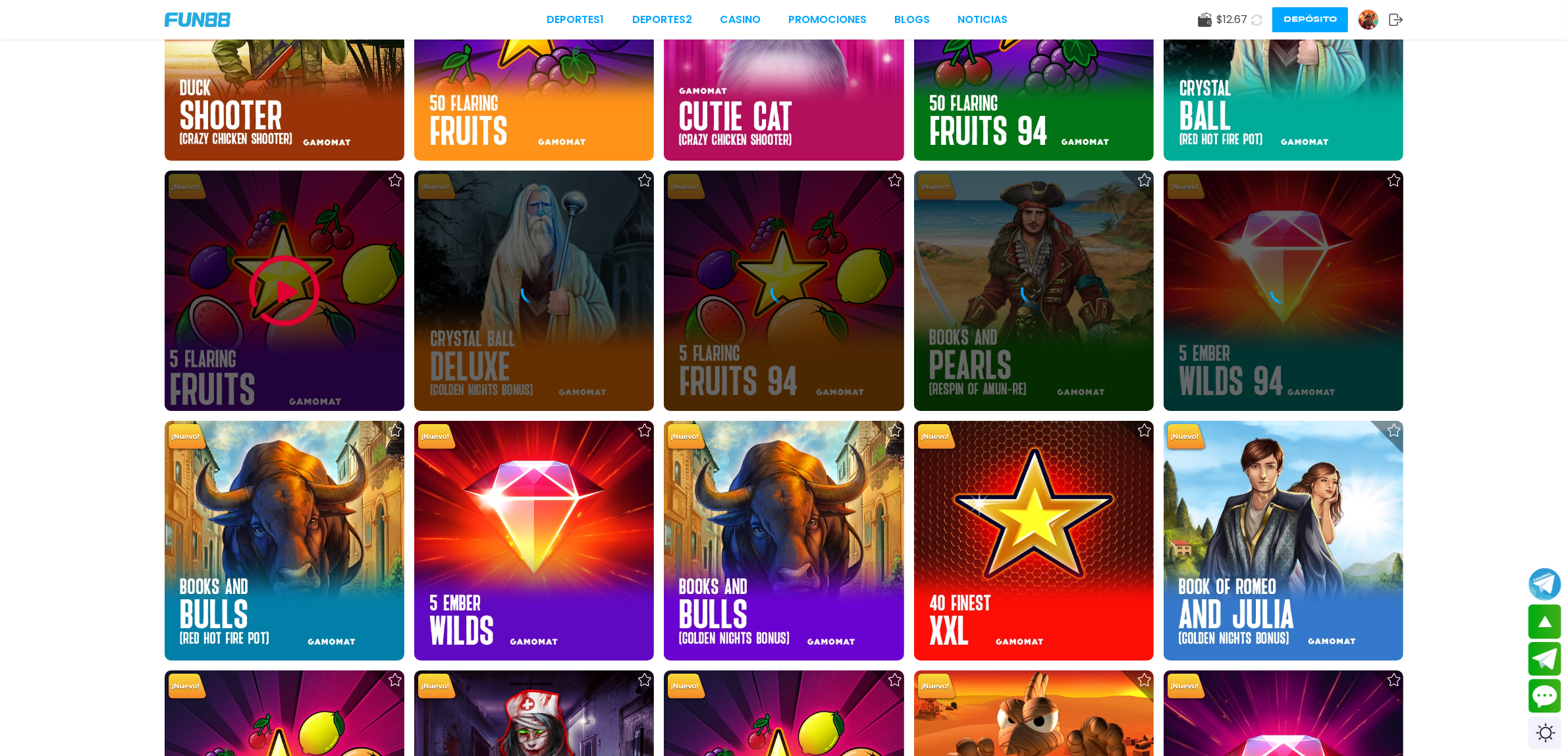
click at [264, 277] on img at bounding box center [284, 291] width 79 height 79
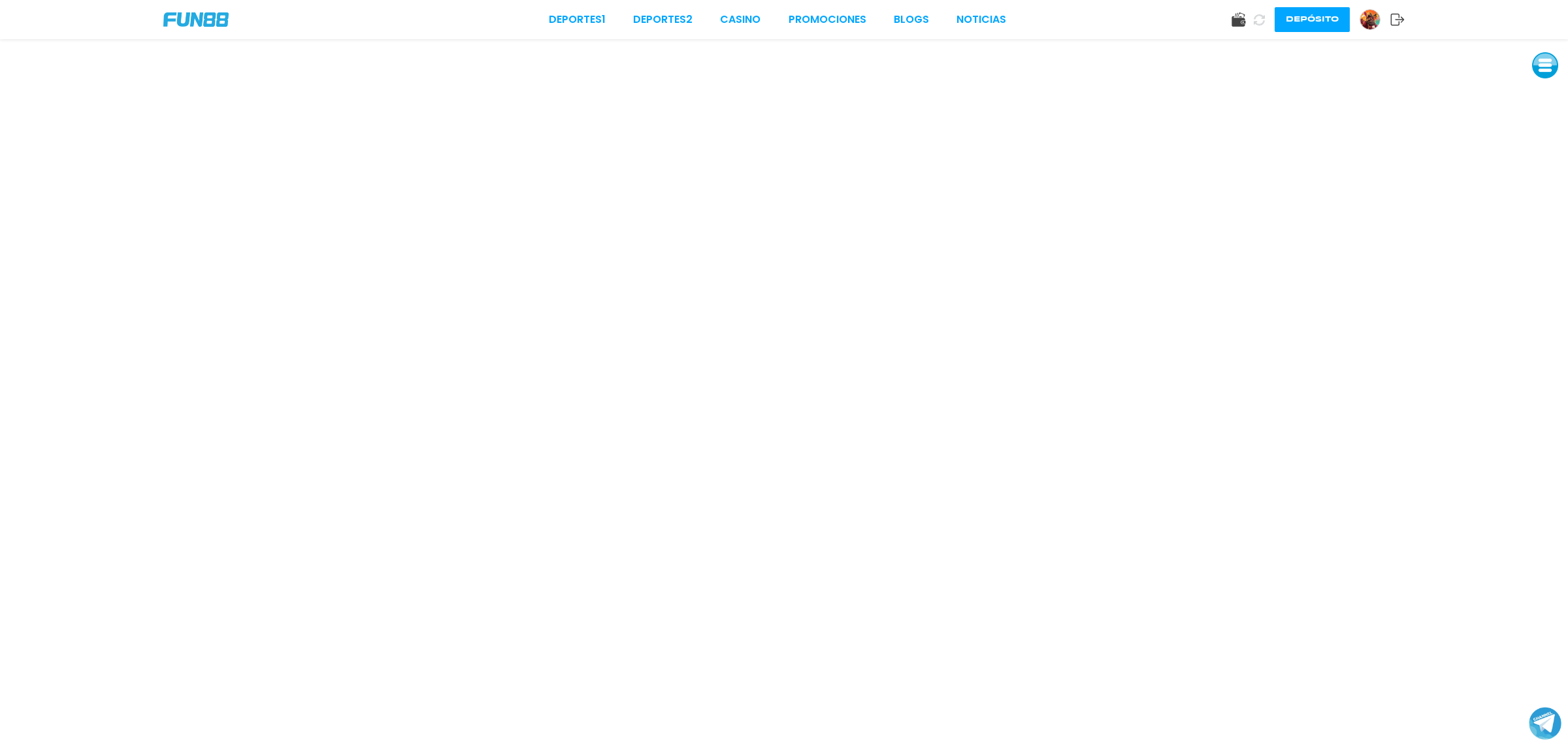
click at [1539, 60] on button at bounding box center [1546, 66] width 26 height 26
click at [1539, 91] on button at bounding box center [1546, 95] width 26 height 26
click at [1541, 94] on button at bounding box center [1546, 95] width 26 height 26
click at [1552, 94] on button at bounding box center [1546, 95] width 26 height 26
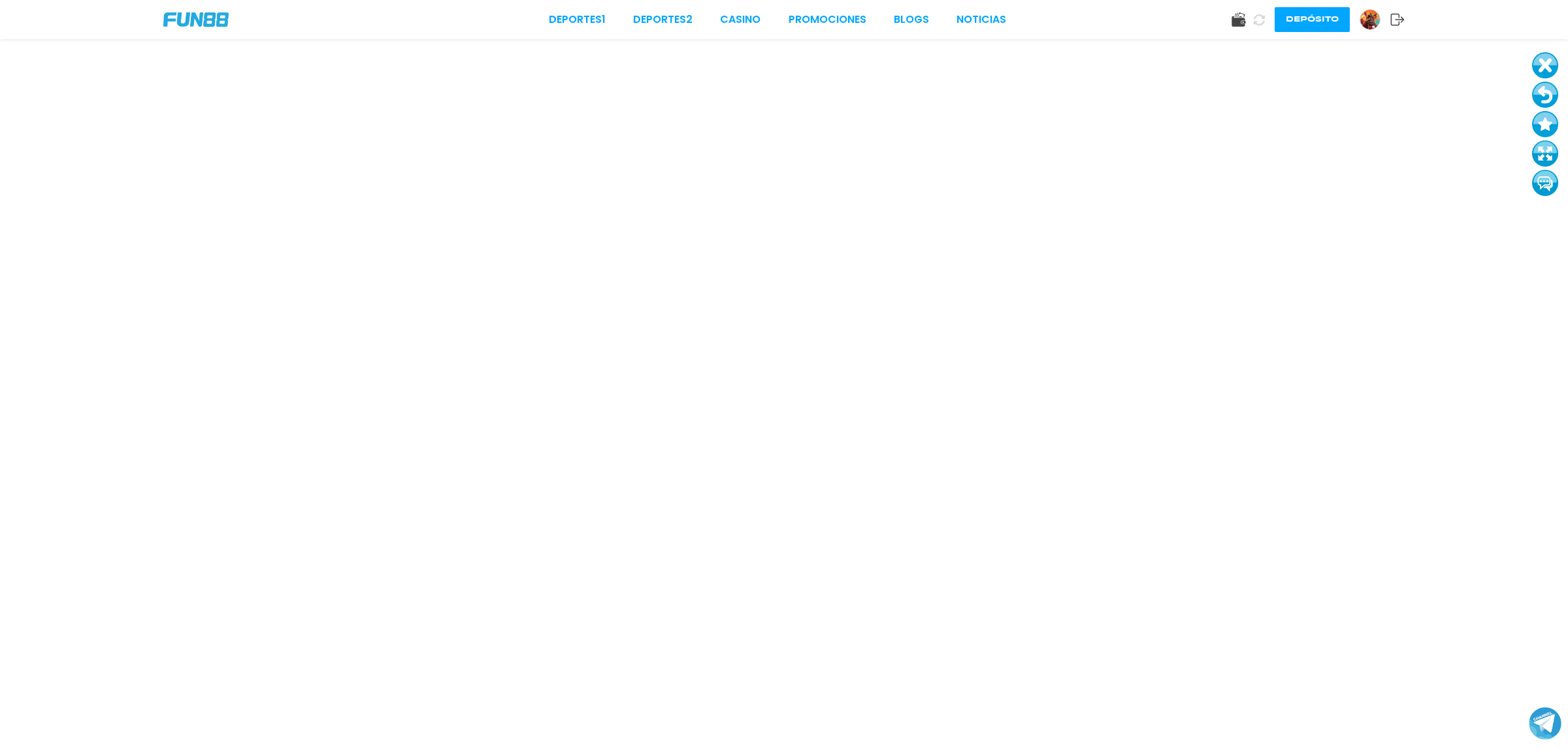
click at [1549, 94] on button at bounding box center [1546, 95] width 26 height 26
click at [1539, 89] on button at bounding box center [1546, 95] width 26 height 26
click at [1552, 90] on button at bounding box center [1546, 95] width 26 height 26
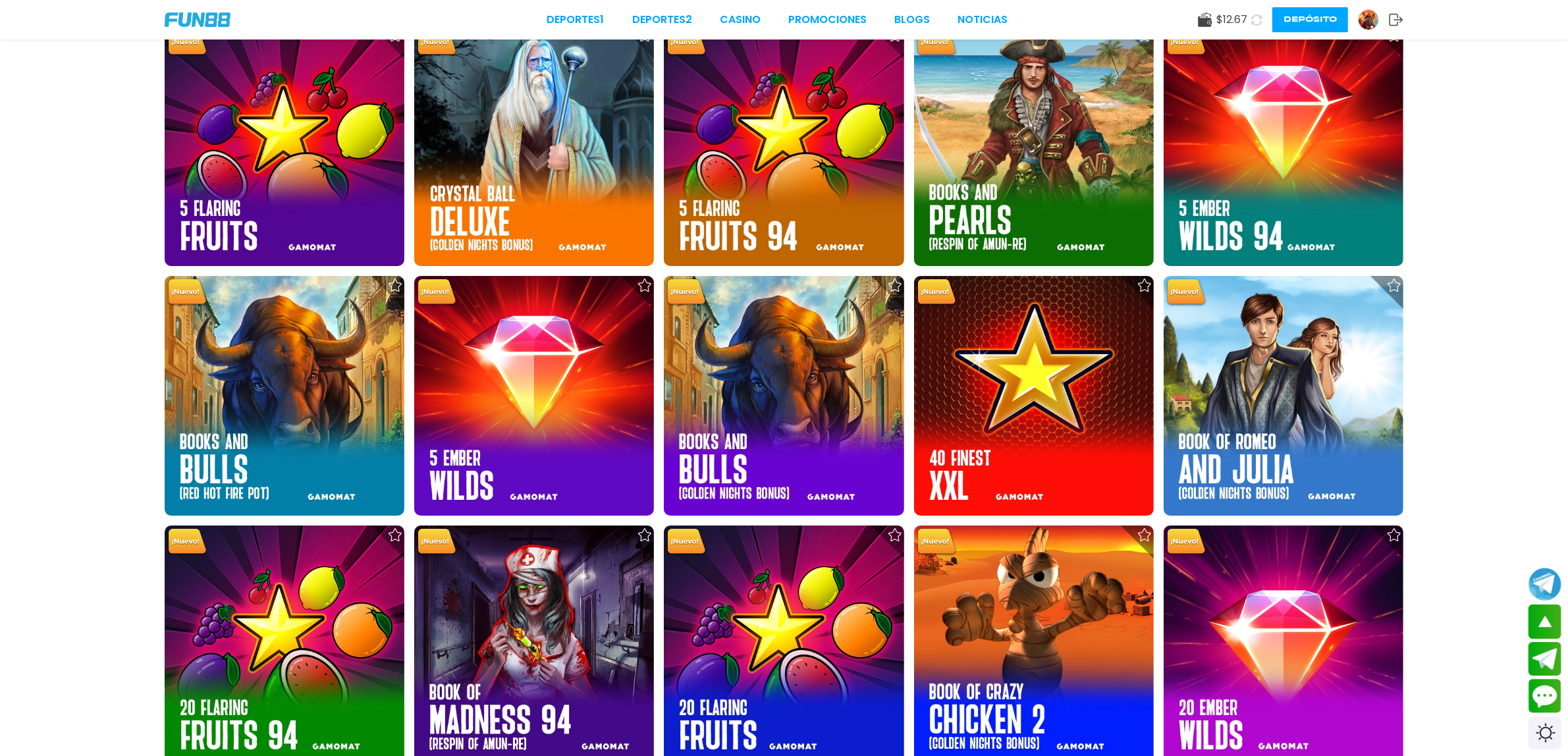
scroll to position [5599, 0]
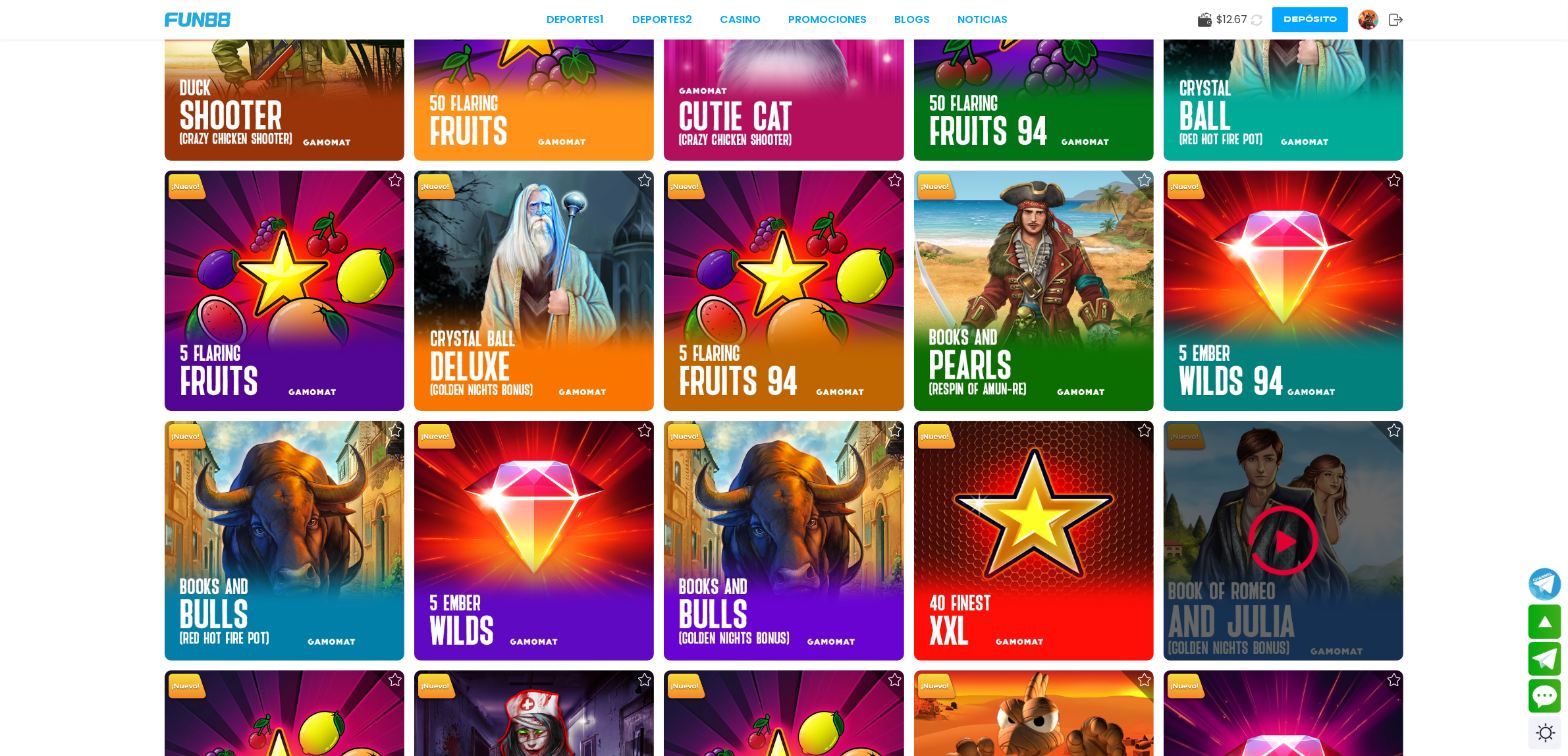
click at [1194, 481] on div at bounding box center [1283, 541] width 239 height 240
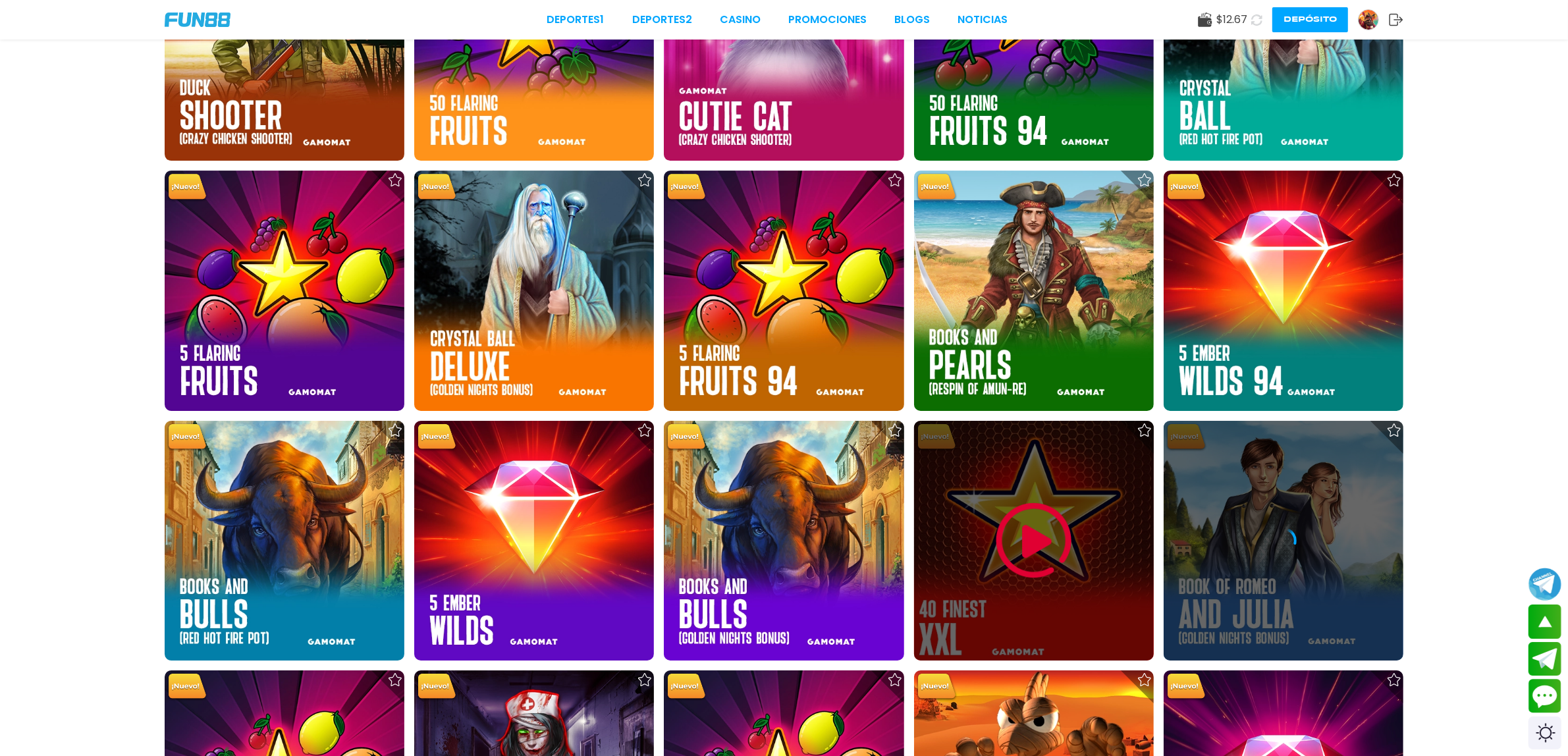
click at [1092, 541] on div at bounding box center [1034, 541] width 239 height 240
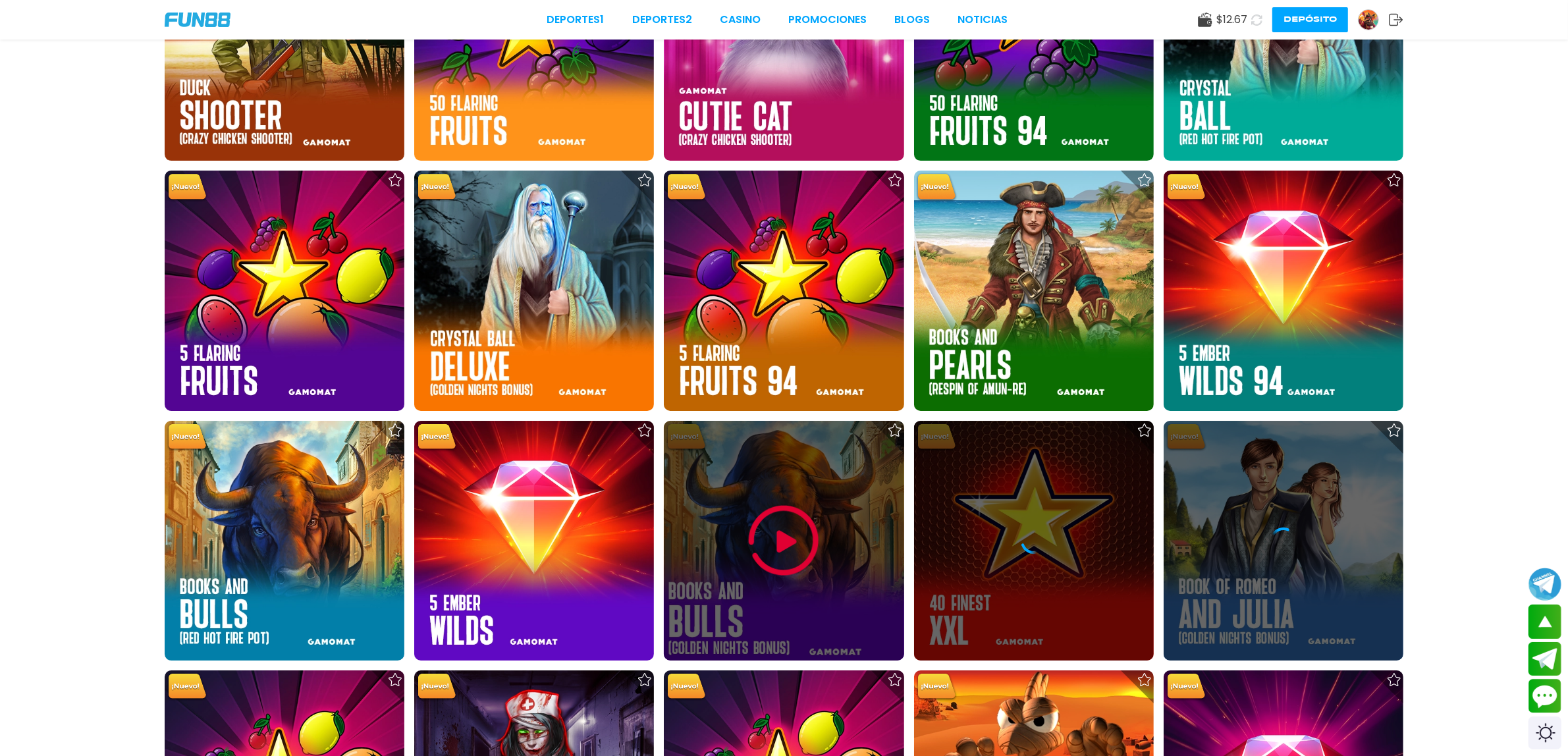
click at [804, 570] on img at bounding box center [783, 541] width 79 height 79
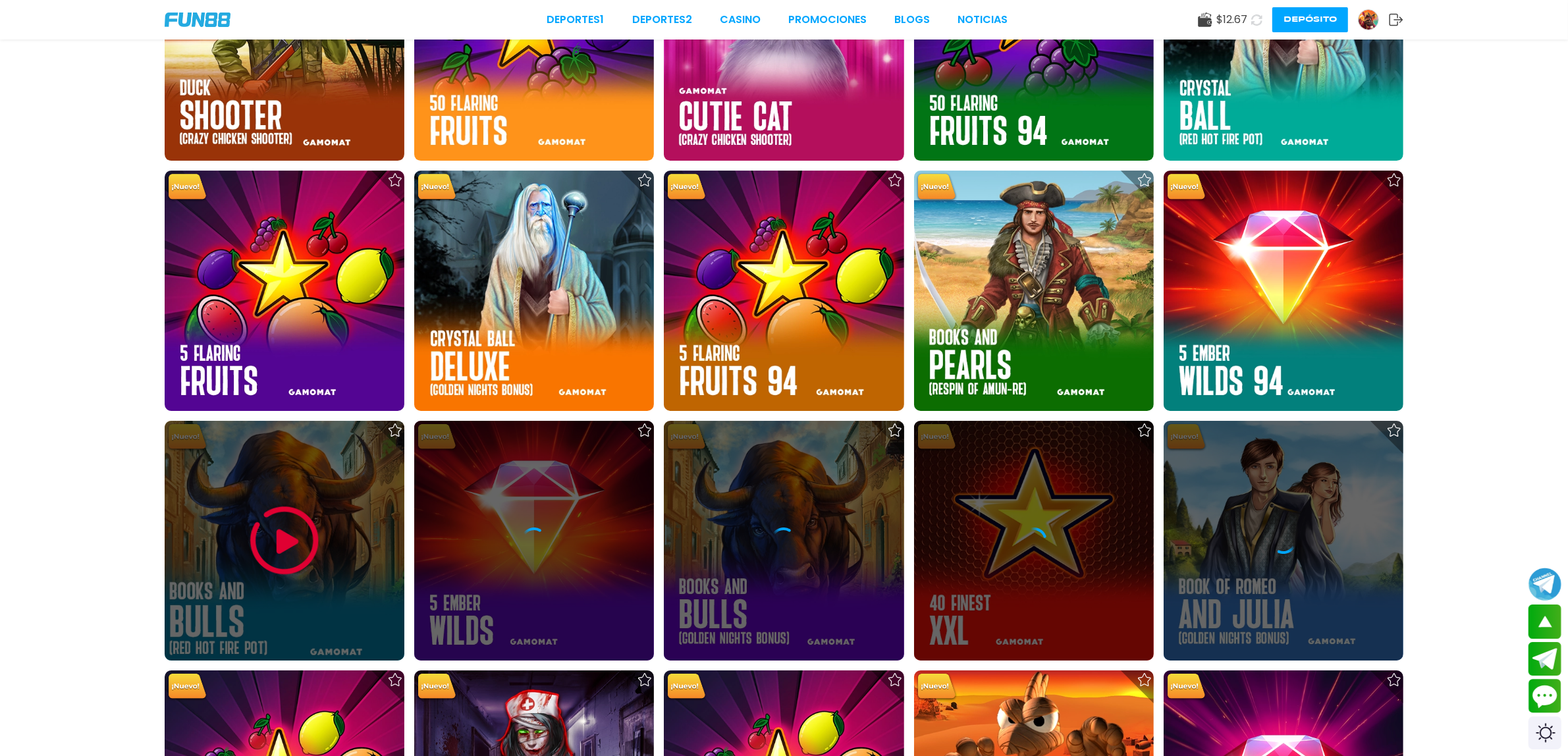
click at [373, 514] on div at bounding box center [284, 541] width 239 height 240
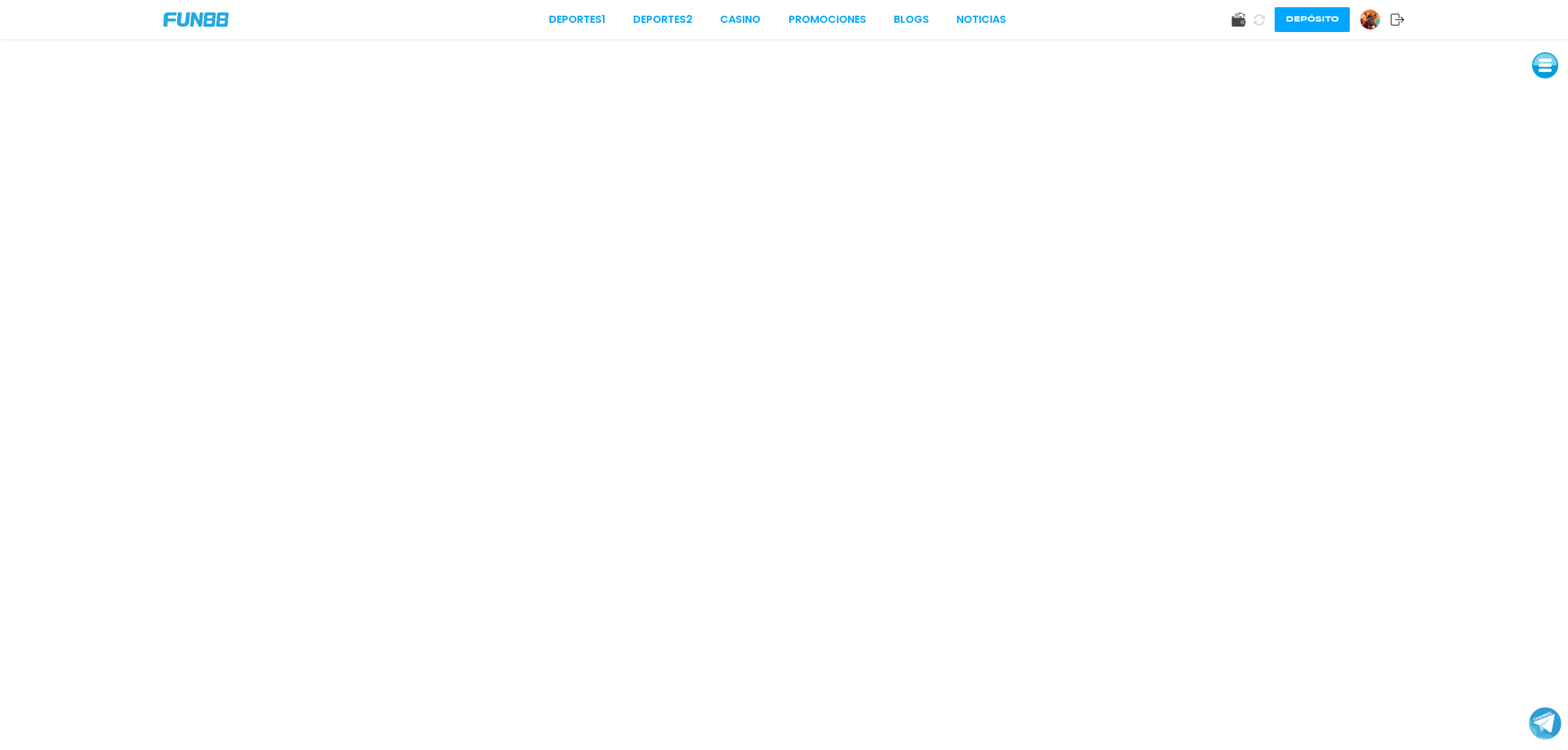
click at [1537, 64] on button at bounding box center [1546, 66] width 26 height 26
click at [1547, 101] on button at bounding box center [1546, 95] width 26 height 26
click at [1550, 92] on button at bounding box center [1546, 95] width 26 height 26
click at [1543, 94] on button at bounding box center [1546, 94] width 26 height 26
click at [1544, 87] on button at bounding box center [1546, 94] width 26 height 26
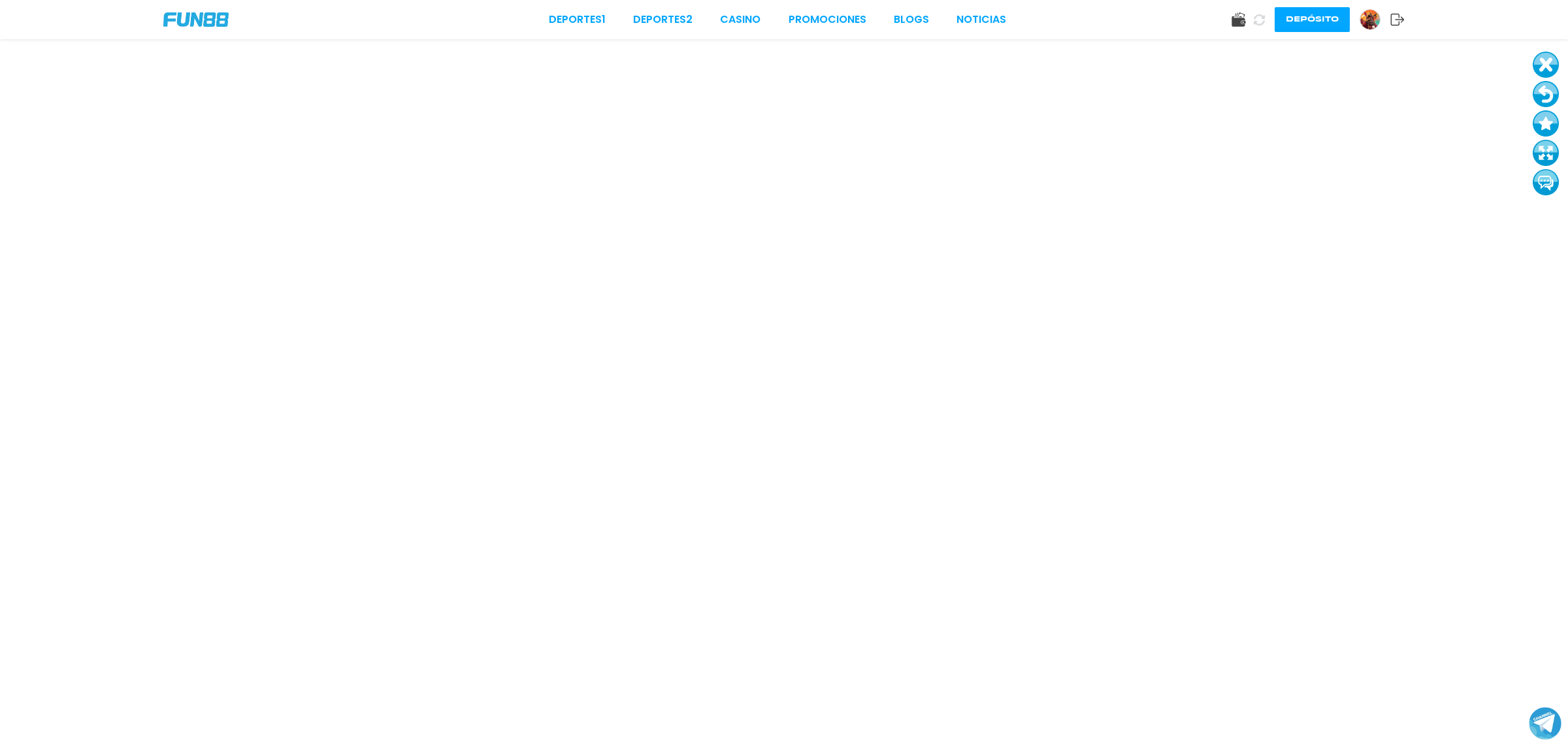
click at [1544, 87] on button at bounding box center [1546, 94] width 26 height 26
click at [1556, 92] on button at bounding box center [1546, 94] width 26 height 26
click at [1543, 94] on button at bounding box center [1546, 94] width 26 height 26
click at [1539, 94] on button at bounding box center [1546, 94] width 26 height 26
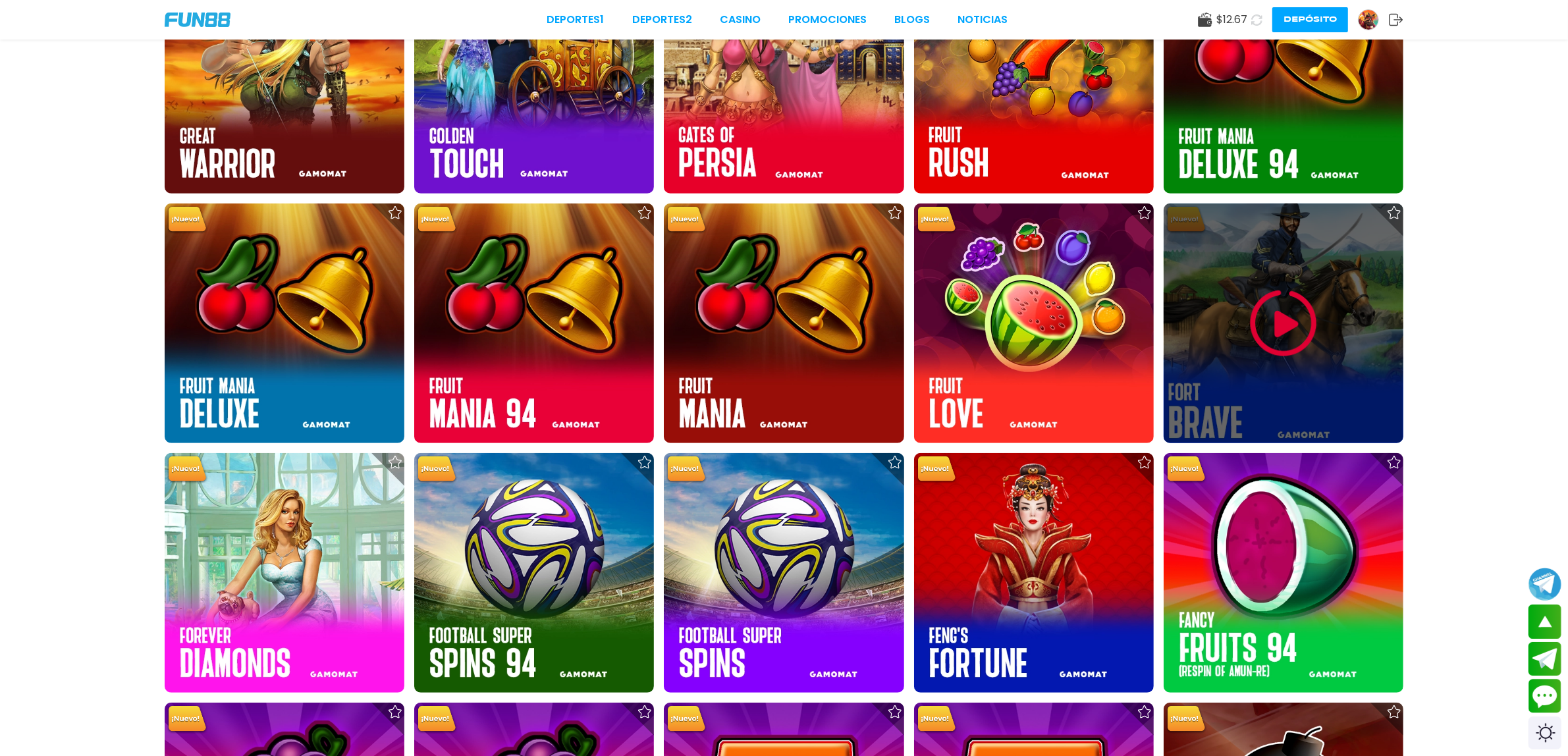
scroll to position [1400, 0]
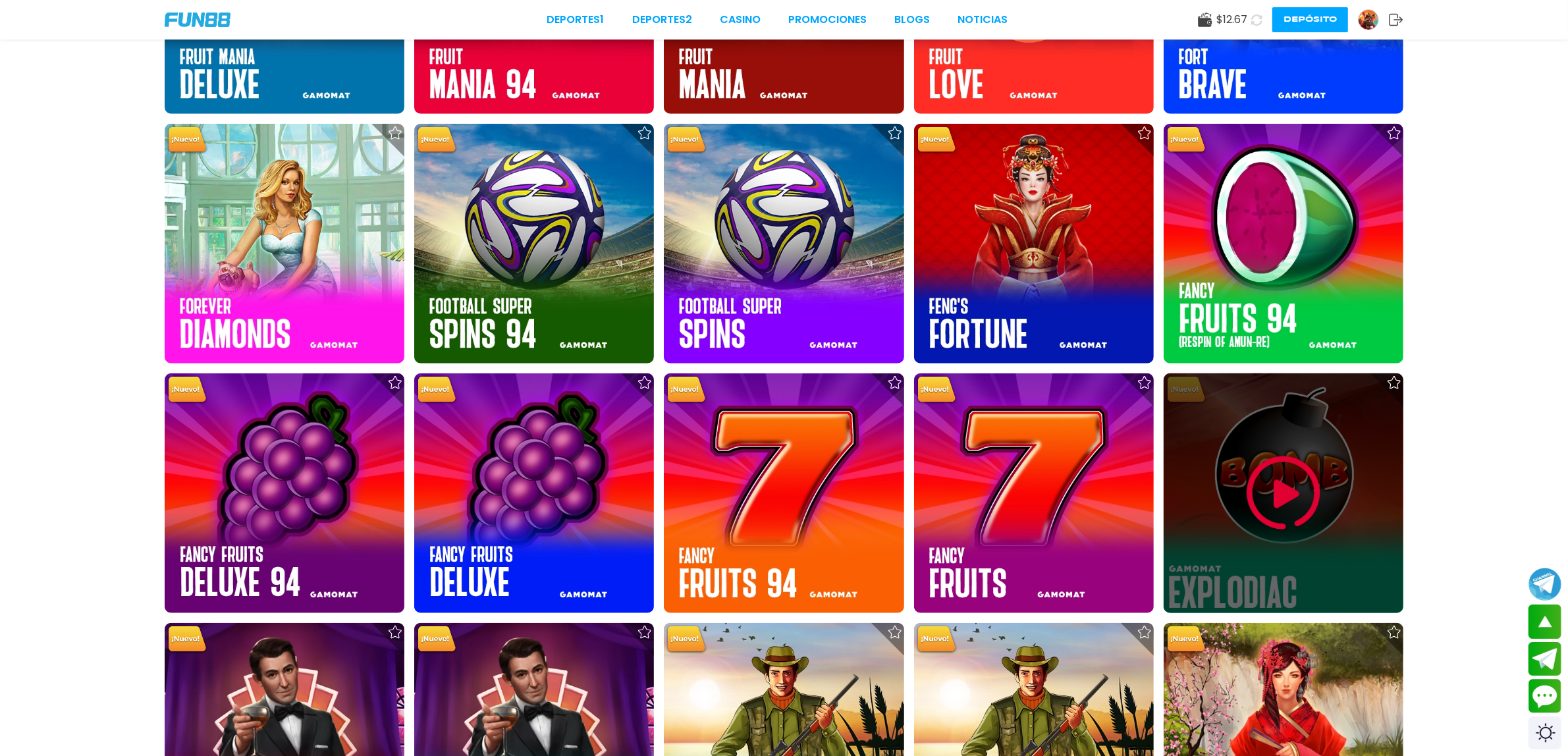
drag, startPoint x: 1219, startPoint y: 502, endPoint x: 1506, endPoint y: 573, distance: 295.7
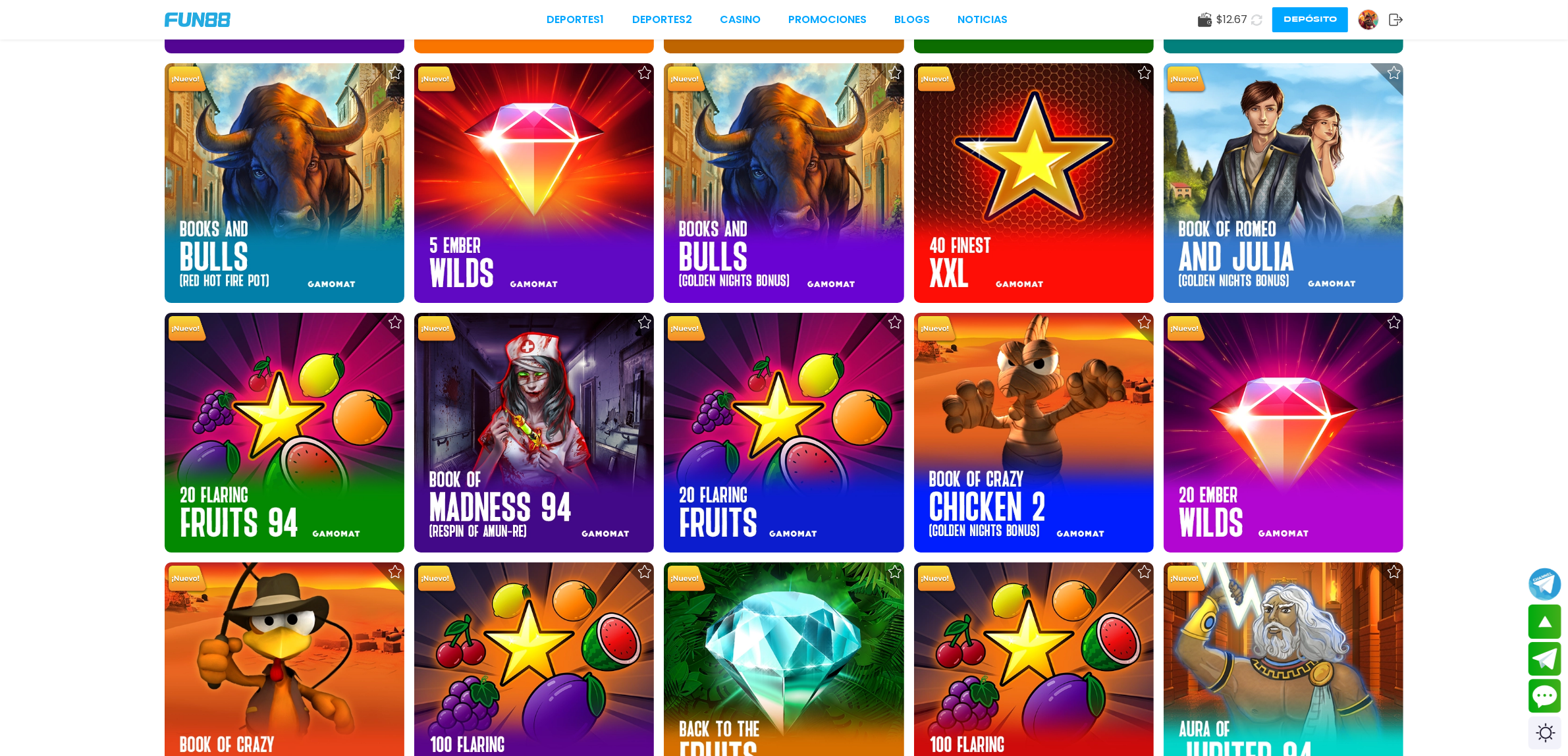
scroll to position [5929, 0]
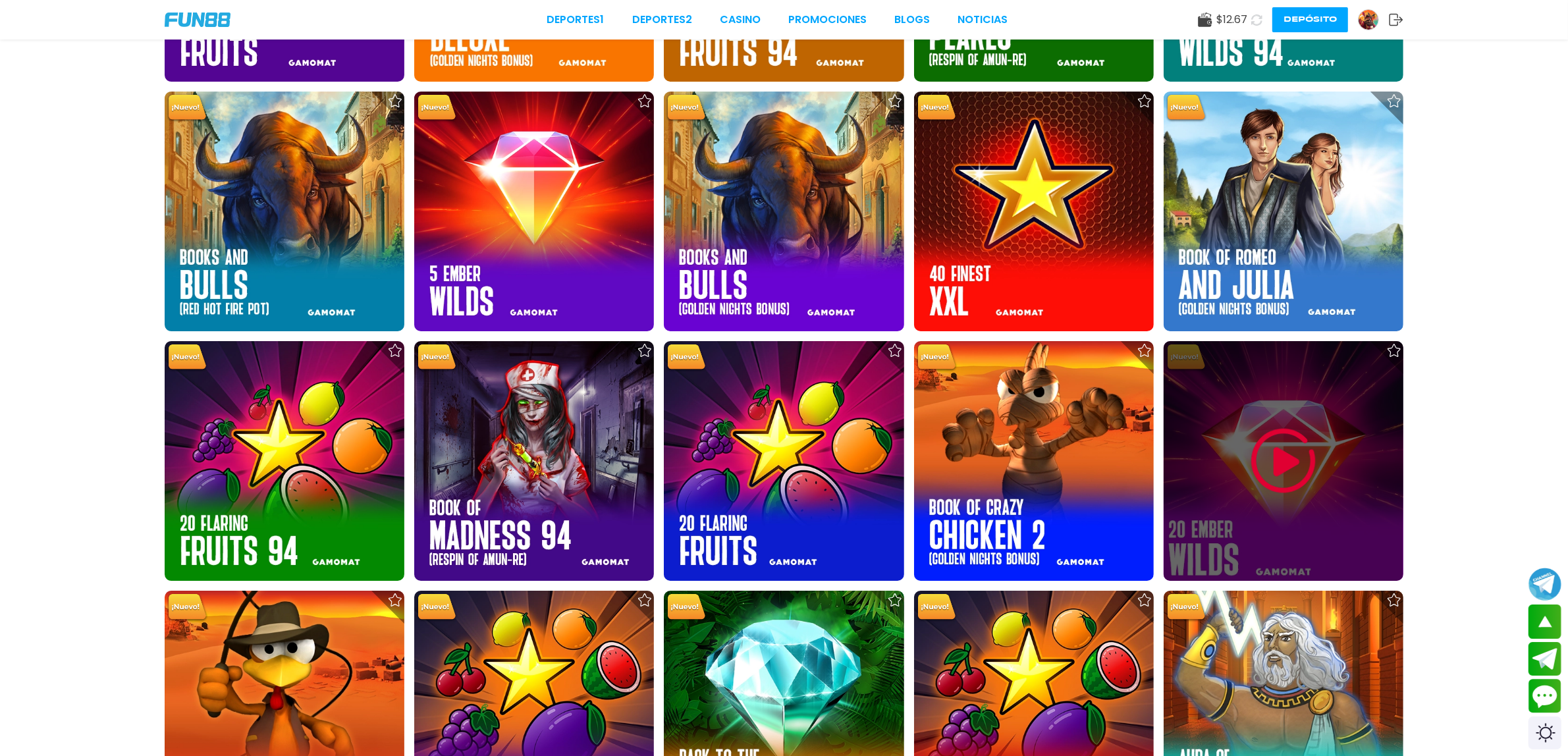
click at [1299, 473] on img at bounding box center [1283, 460] width 79 height 79
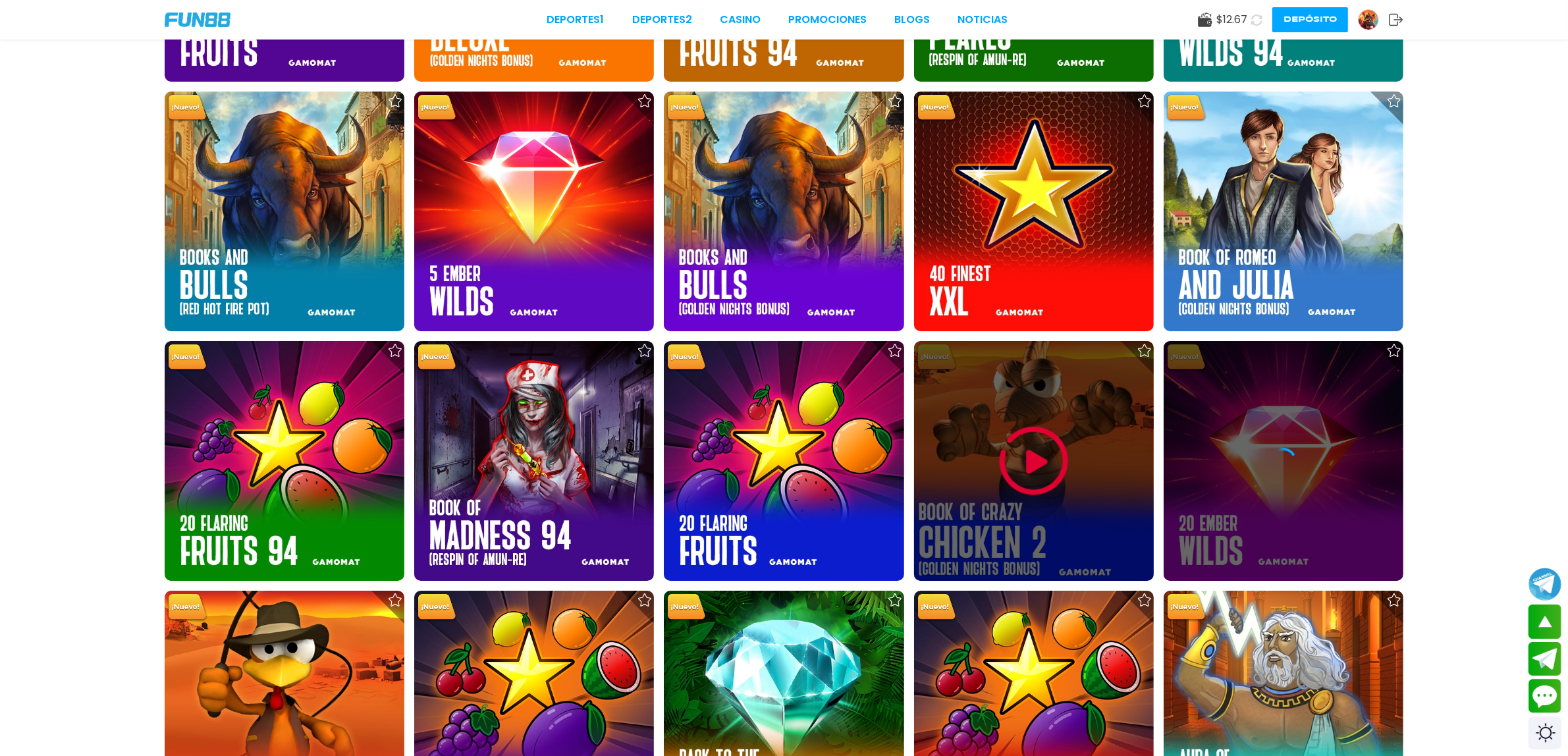
click at [1060, 480] on img at bounding box center [1034, 460] width 79 height 79
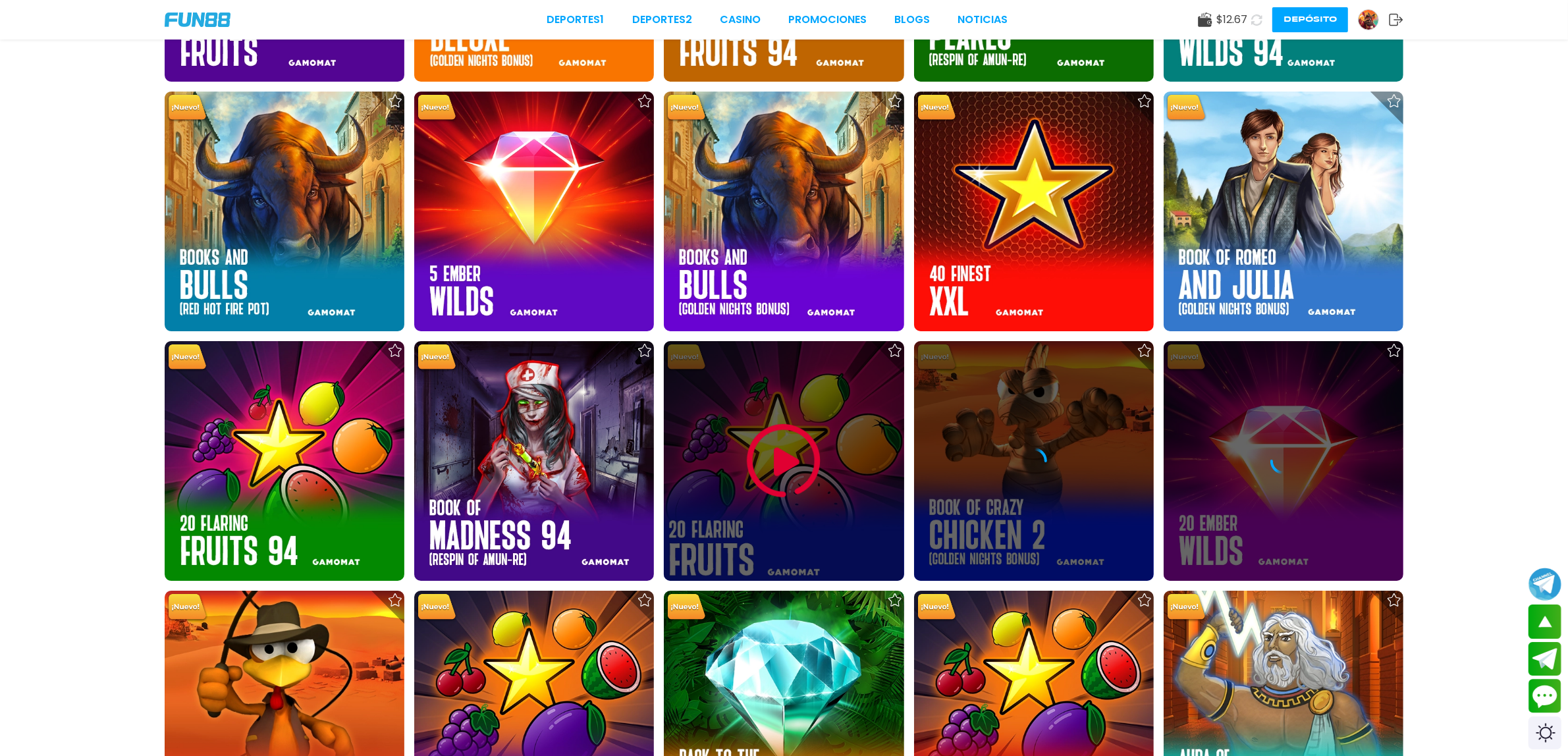
click at [830, 511] on div at bounding box center [783, 460] width 239 height 240
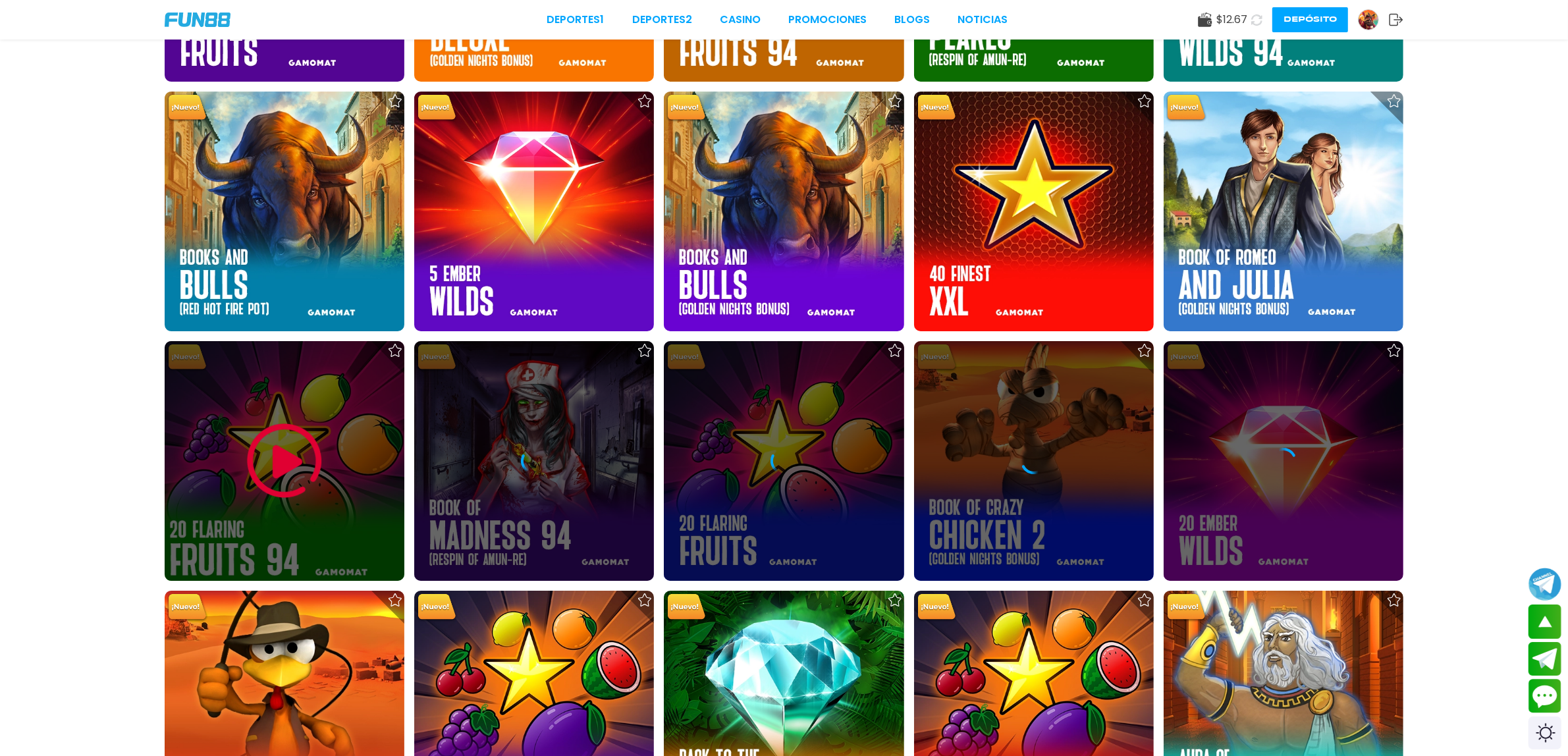
click at [320, 504] on div at bounding box center [284, 460] width 239 height 240
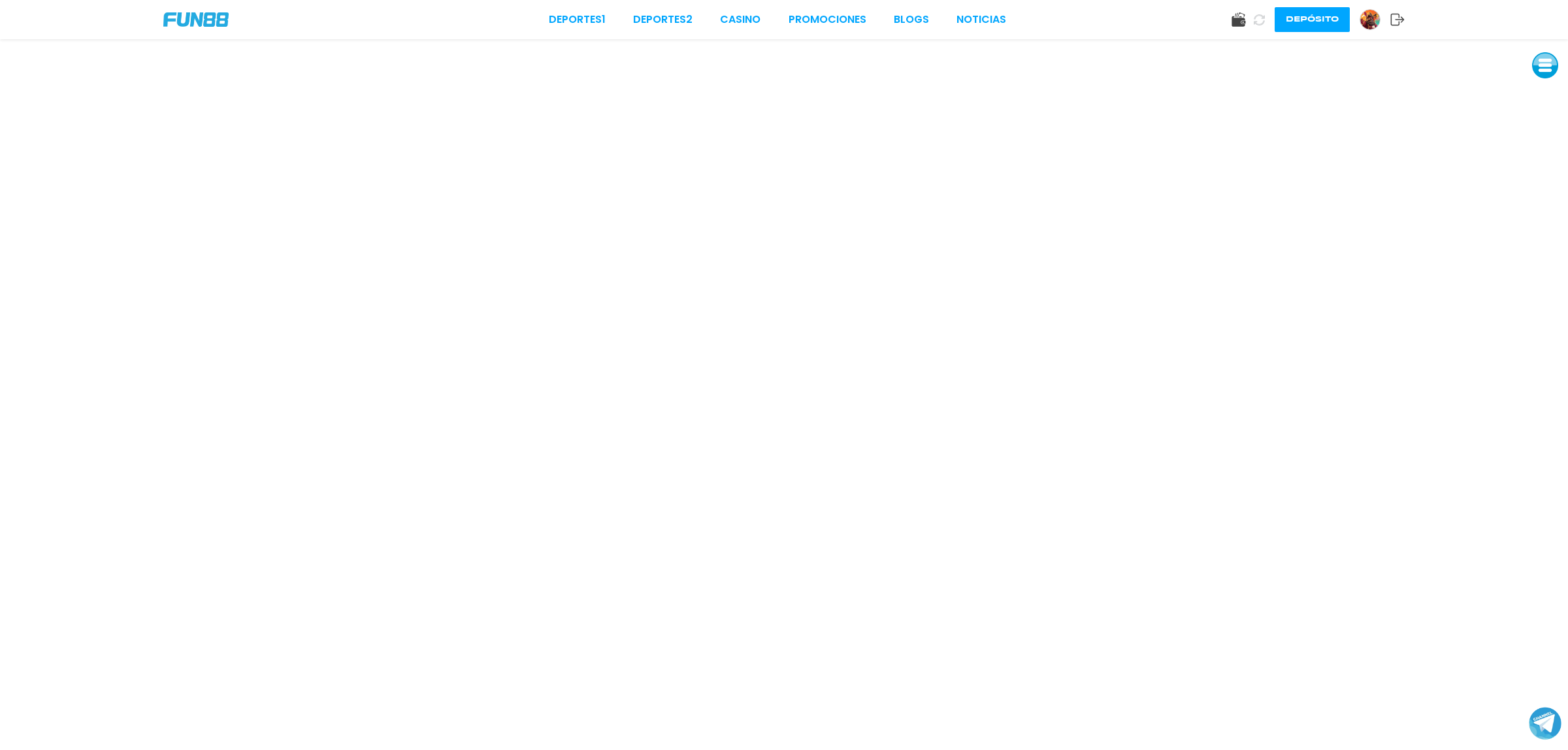
click at [1539, 65] on button at bounding box center [1546, 66] width 26 height 26
click at [1534, 96] on button at bounding box center [1546, 95] width 26 height 26
click at [1543, 91] on button at bounding box center [1546, 95] width 26 height 26
click at [1543, 93] on button at bounding box center [1546, 95] width 26 height 26
click at [1537, 98] on button at bounding box center [1546, 96] width 26 height 26
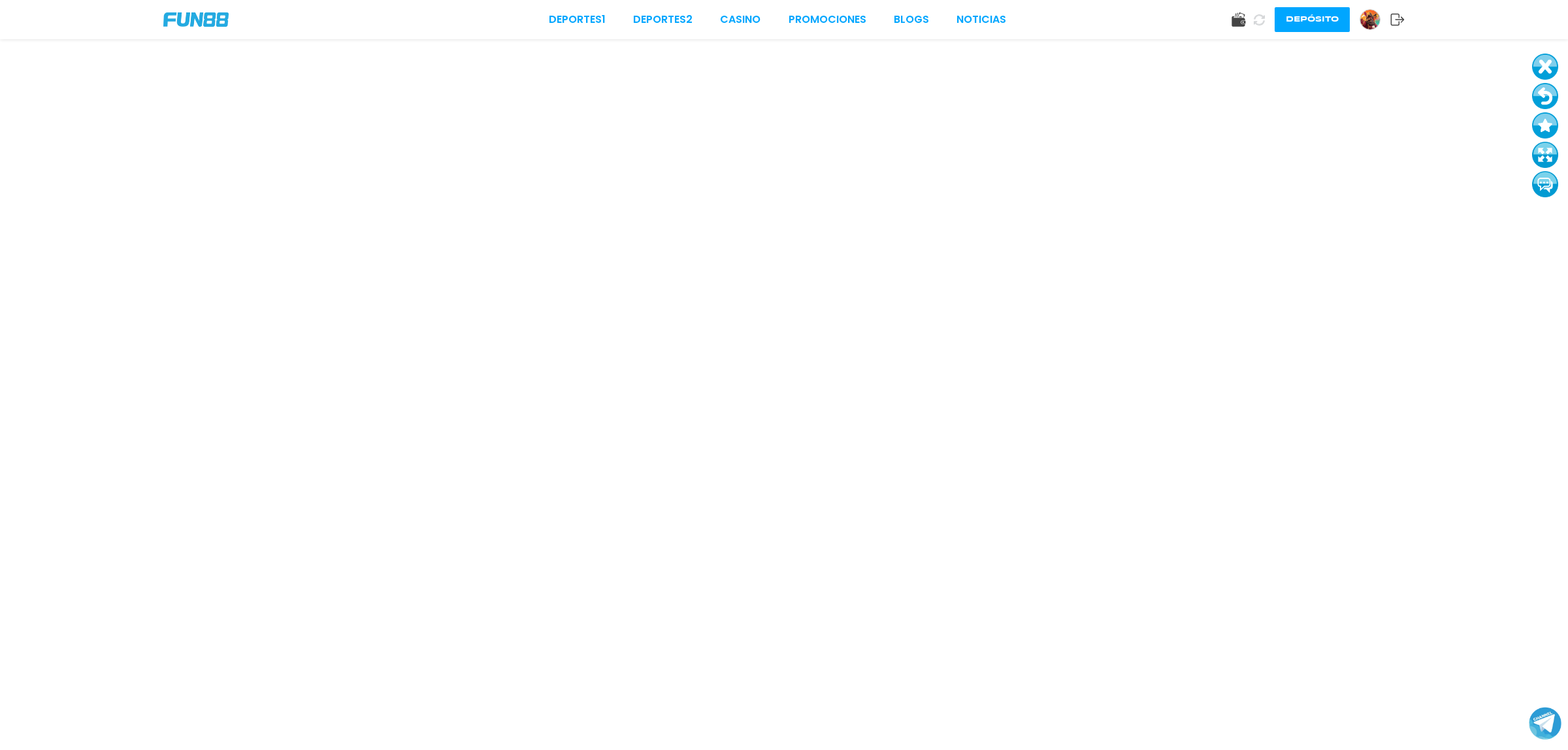
click at [1537, 98] on button at bounding box center [1546, 96] width 26 height 26
click at [1546, 94] on button at bounding box center [1546, 96] width 26 height 26
click at [1546, 94] on button at bounding box center [1546, 96] width 26 height 26
click at [825, 17] on link "Promociones" at bounding box center [827, 19] width 77 height 15
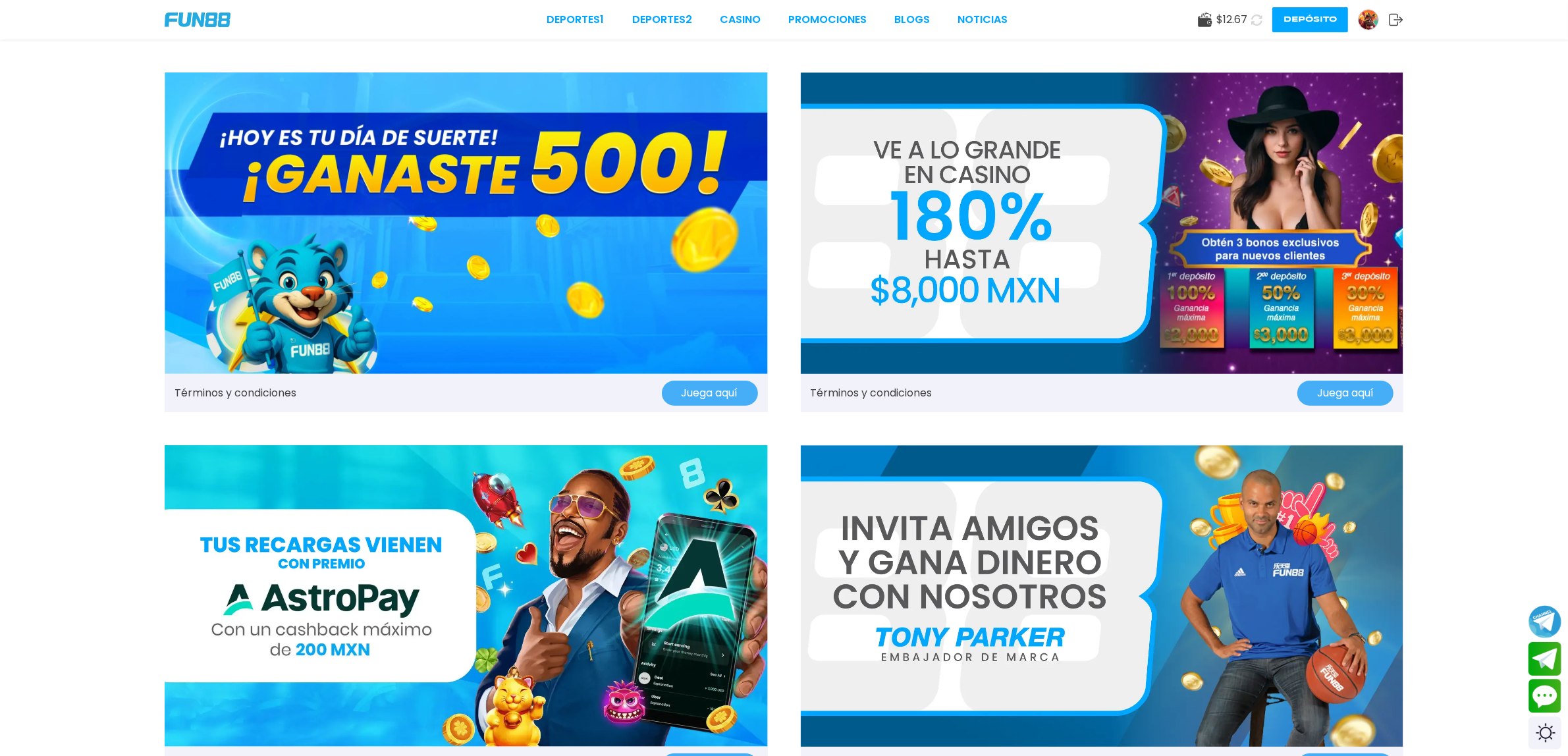
click at [591, 282] on img at bounding box center [466, 223] width 603 height 302
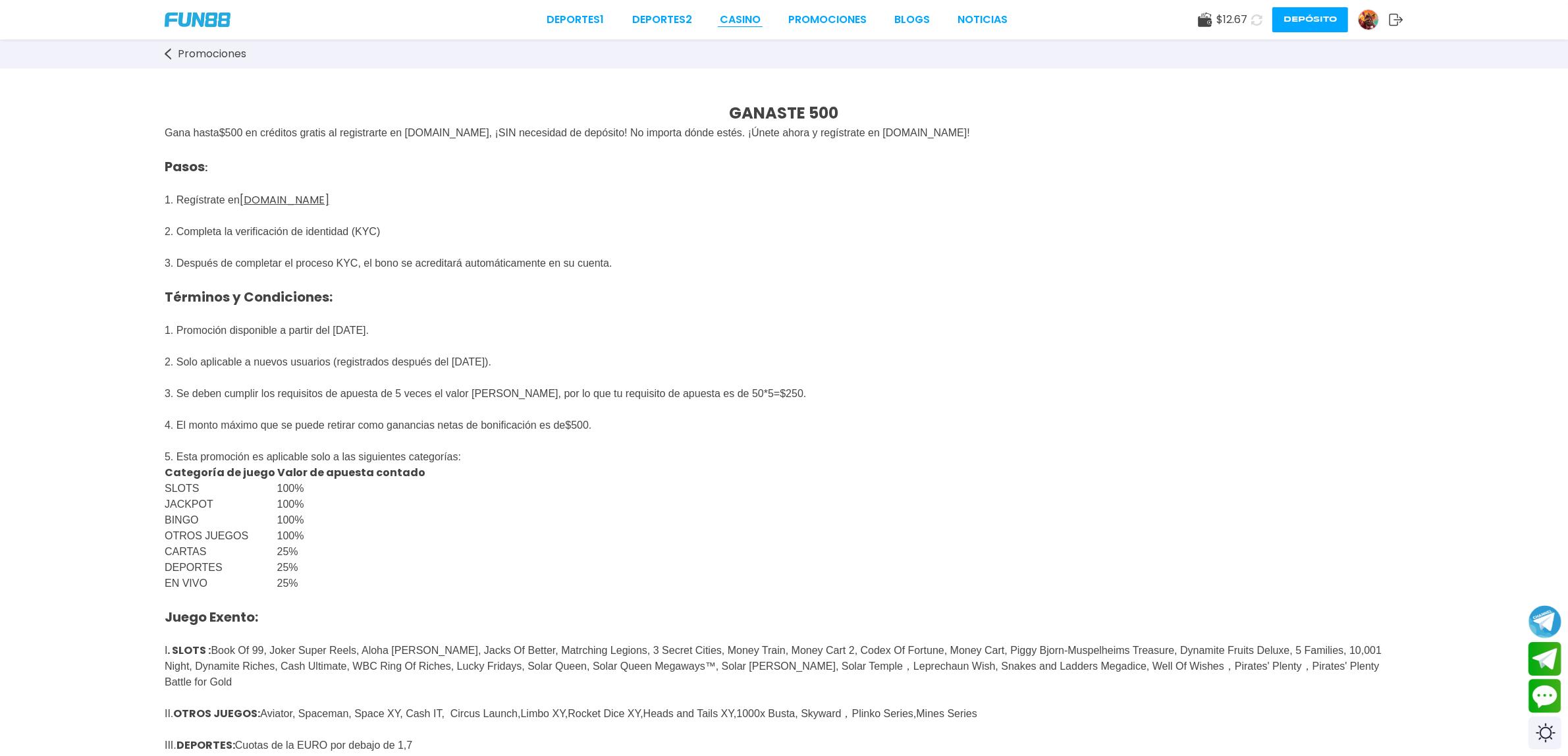
click at [725, 18] on link "CASINO" at bounding box center [740, 20] width 41 height 16
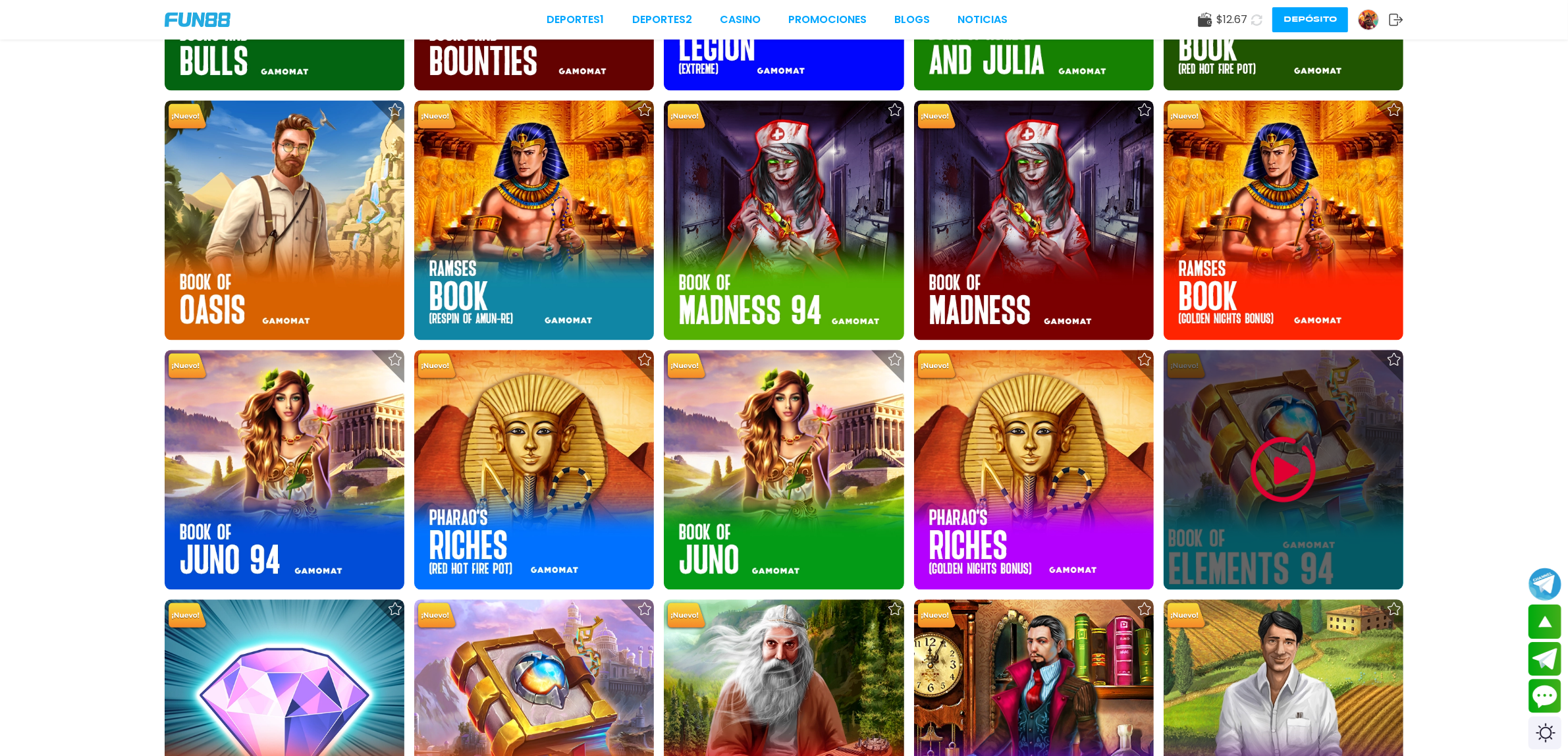
scroll to position [3669, 0]
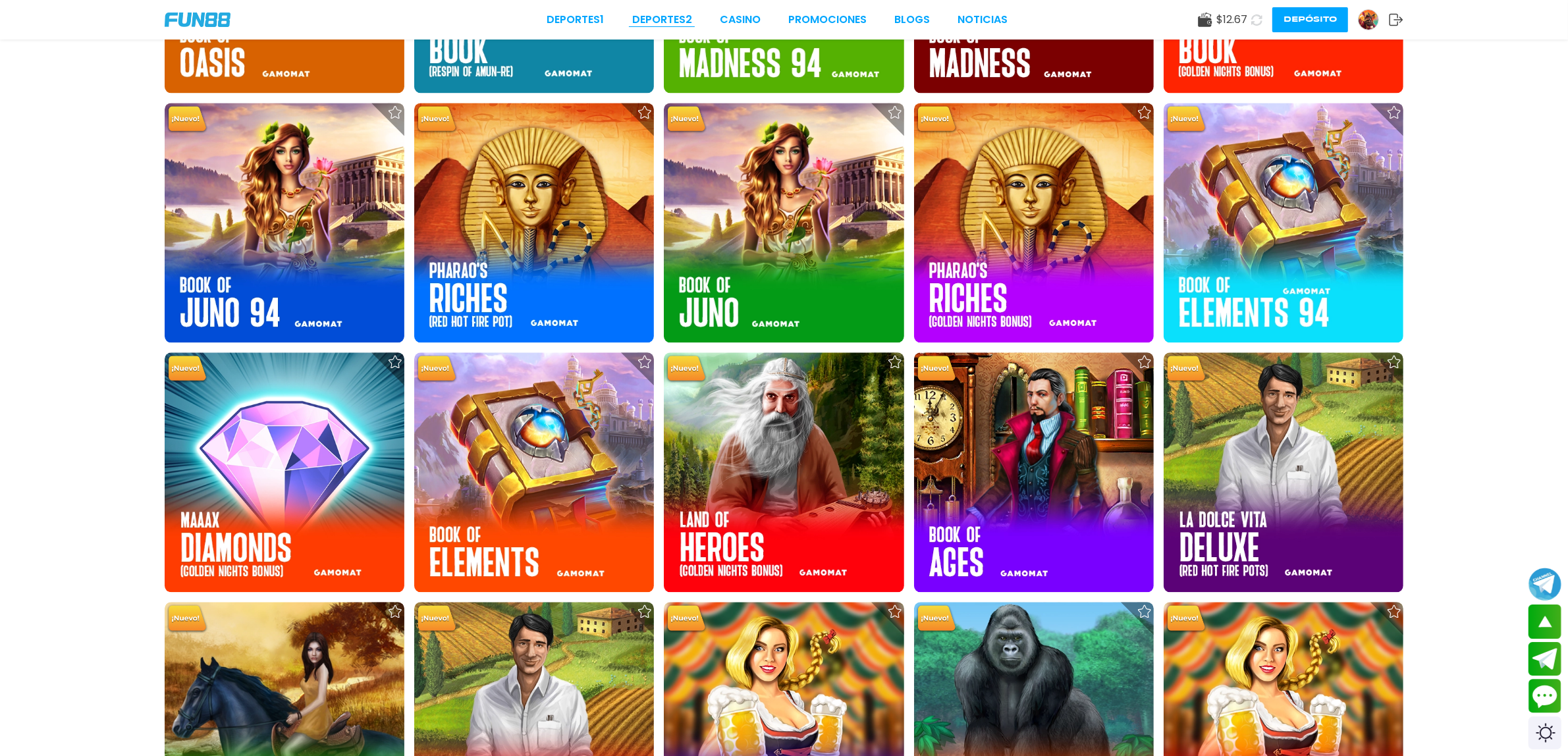
drag, startPoint x: 659, startPoint y: 23, endPoint x: 669, endPoint y: 21, distance: 10.2
click at [661, 23] on link "Deportes 2" at bounding box center [662, 20] width 60 height 16
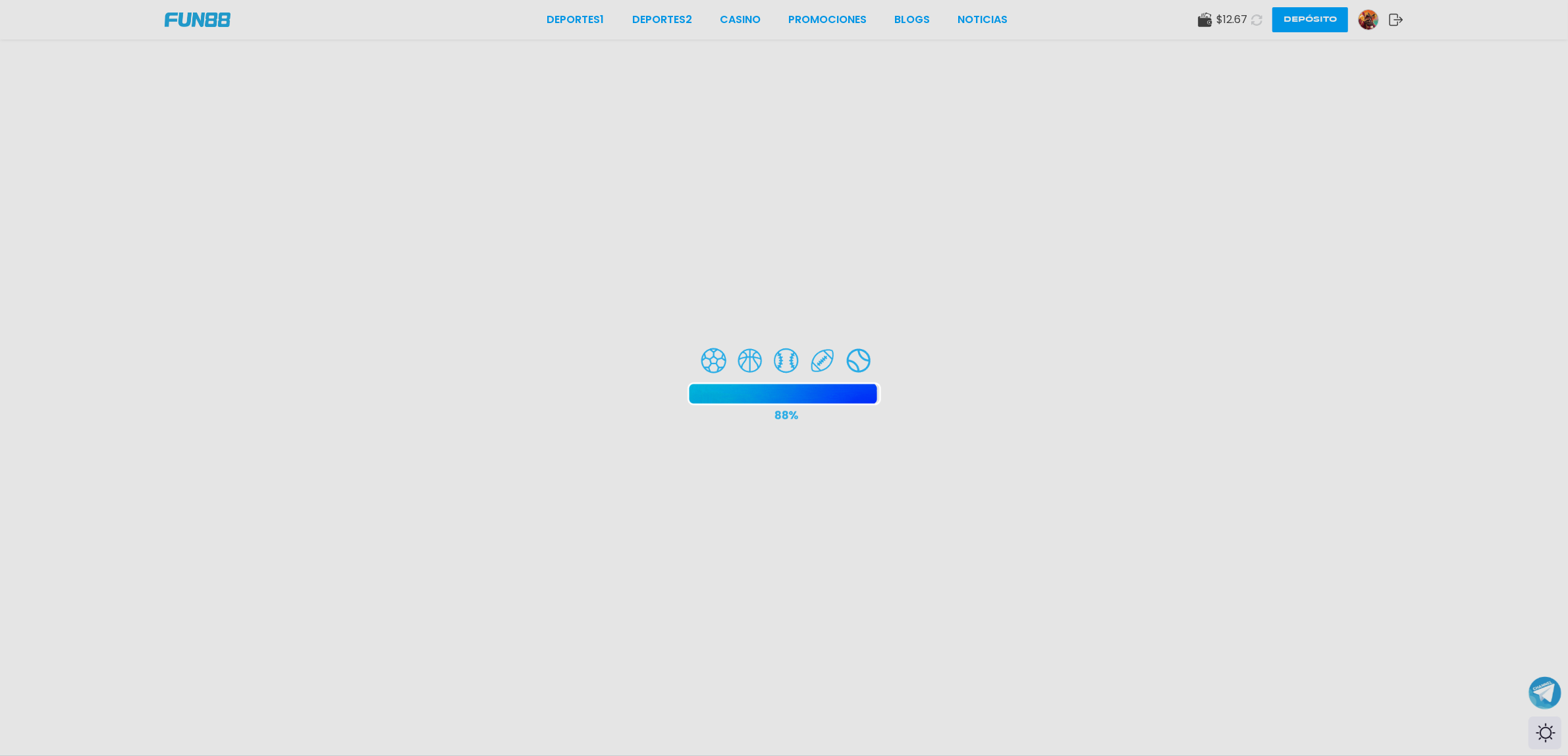
click at [865, 20] on div at bounding box center [784, 378] width 1568 height 756
drag, startPoint x: 705, startPoint y: 5, endPoint x: 726, endPoint y: 11, distance: 21.8
click at [706, 6] on div at bounding box center [784, 378] width 1568 height 756
click at [731, 15] on div at bounding box center [784, 378] width 1568 height 756
click at [792, 13] on div at bounding box center [784, 378] width 1568 height 756
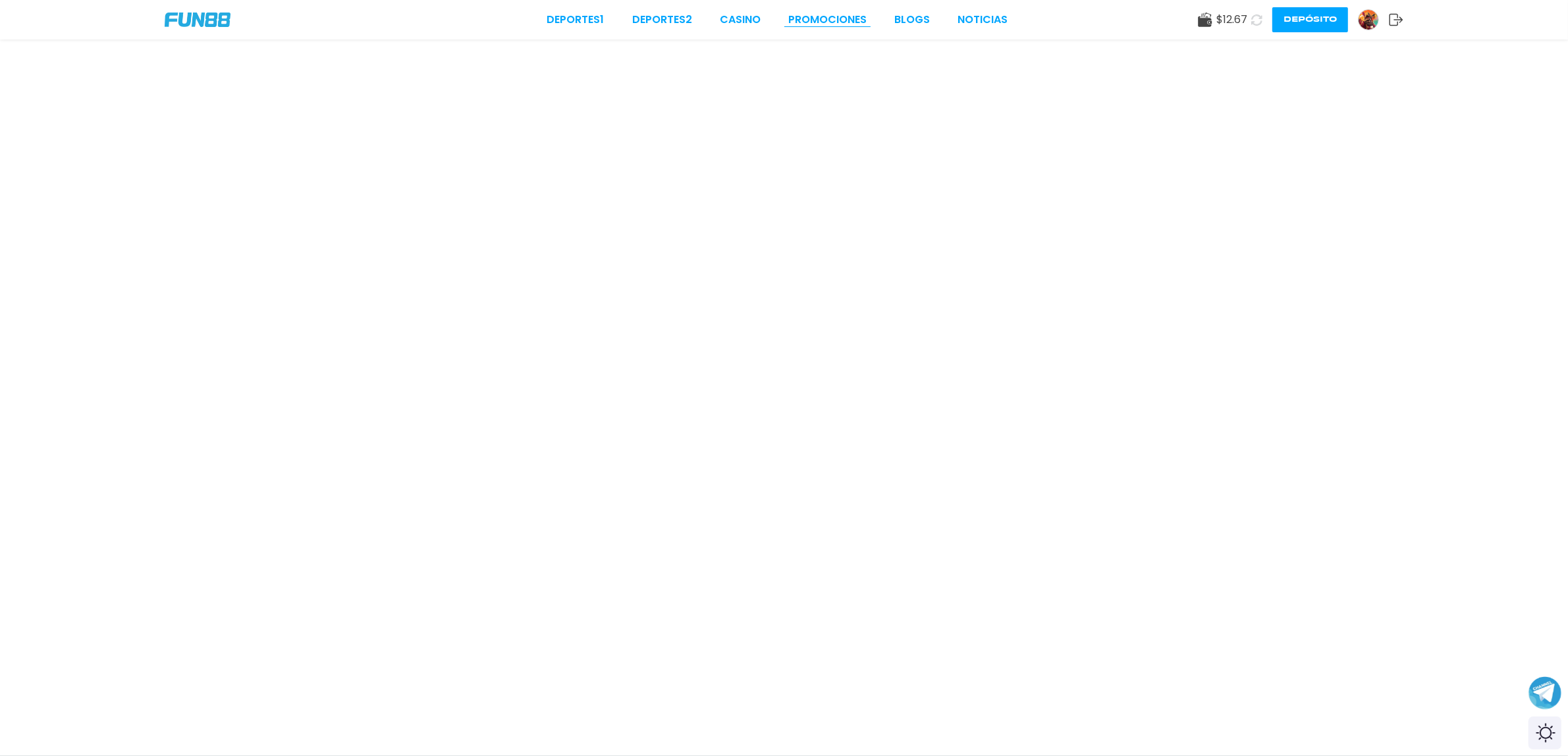
click at [837, 17] on link "Promociones" at bounding box center [828, 20] width 78 height 16
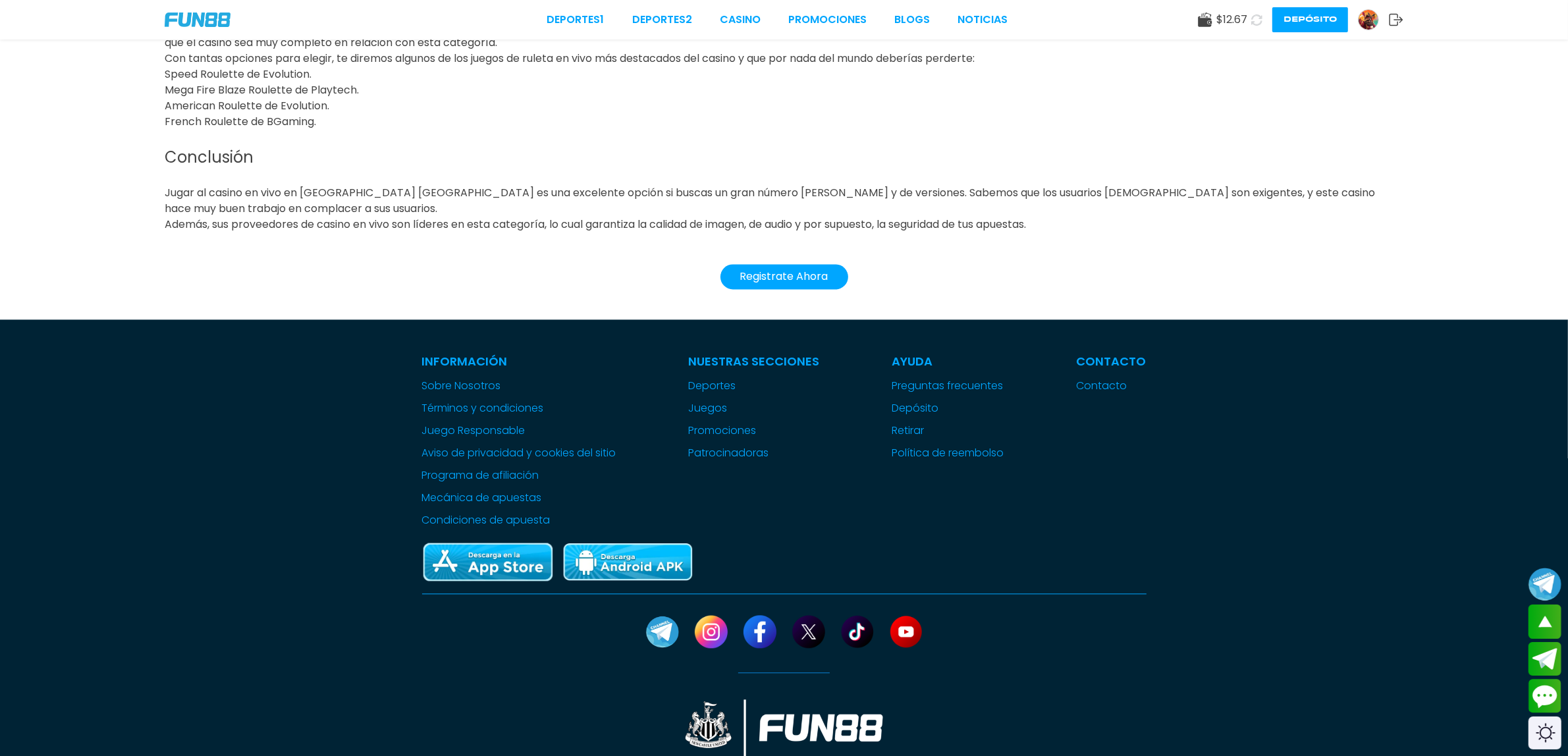
scroll to position [3540, 0]
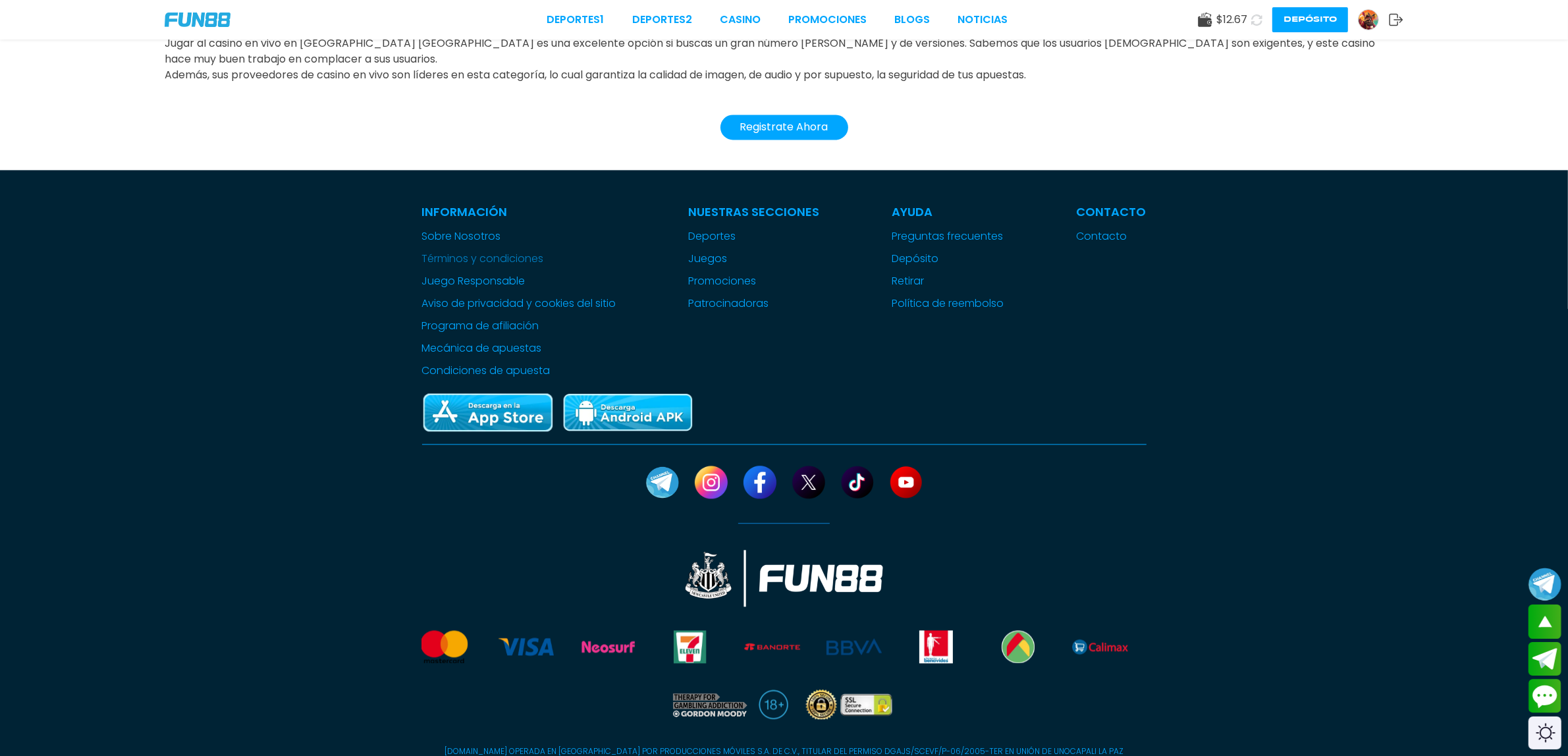
click at [502, 251] on link "Términos y condiciones" at bounding box center [519, 259] width 194 height 16
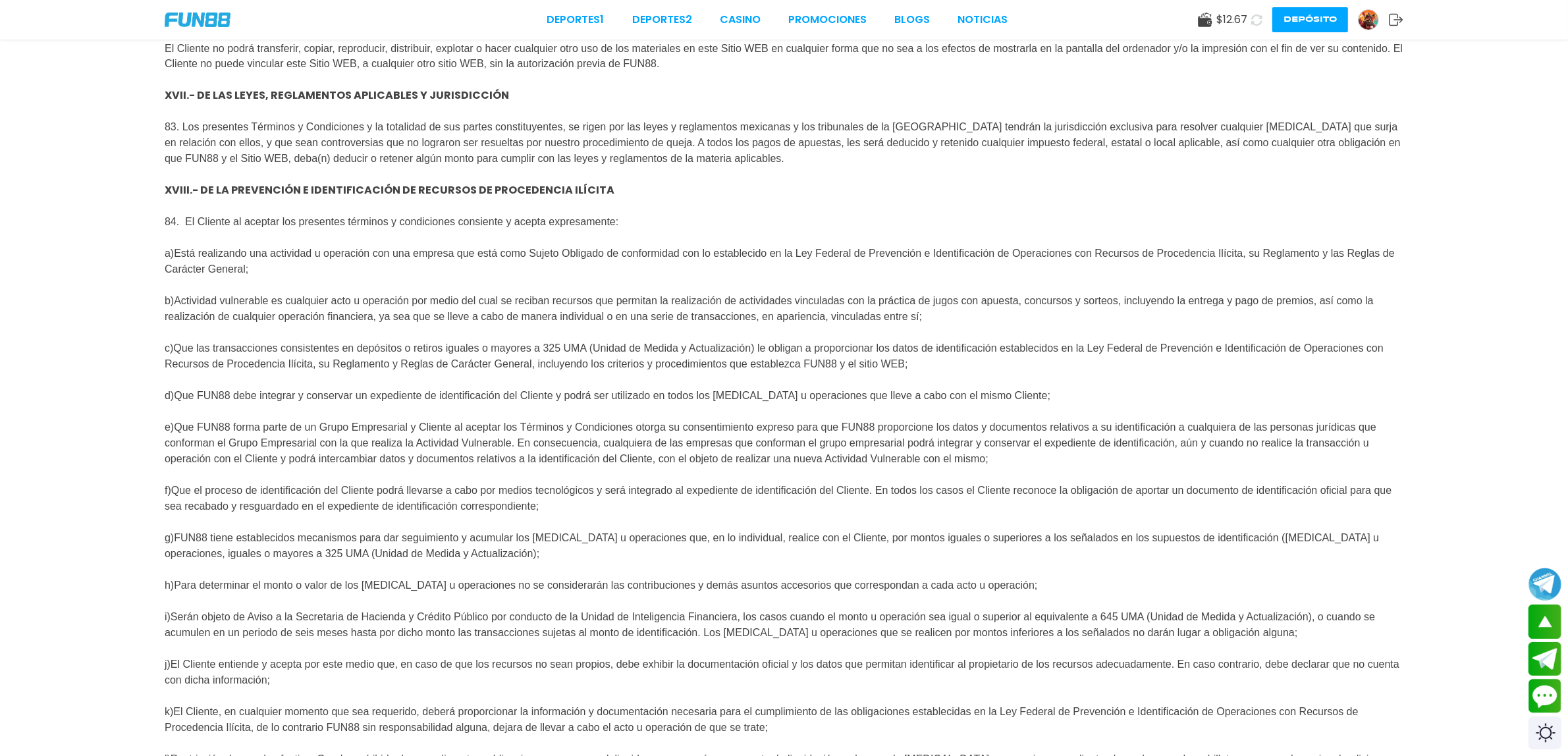
scroll to position [9140, 0]
